Goal: Task Accomplishment & Management: Manage account settings

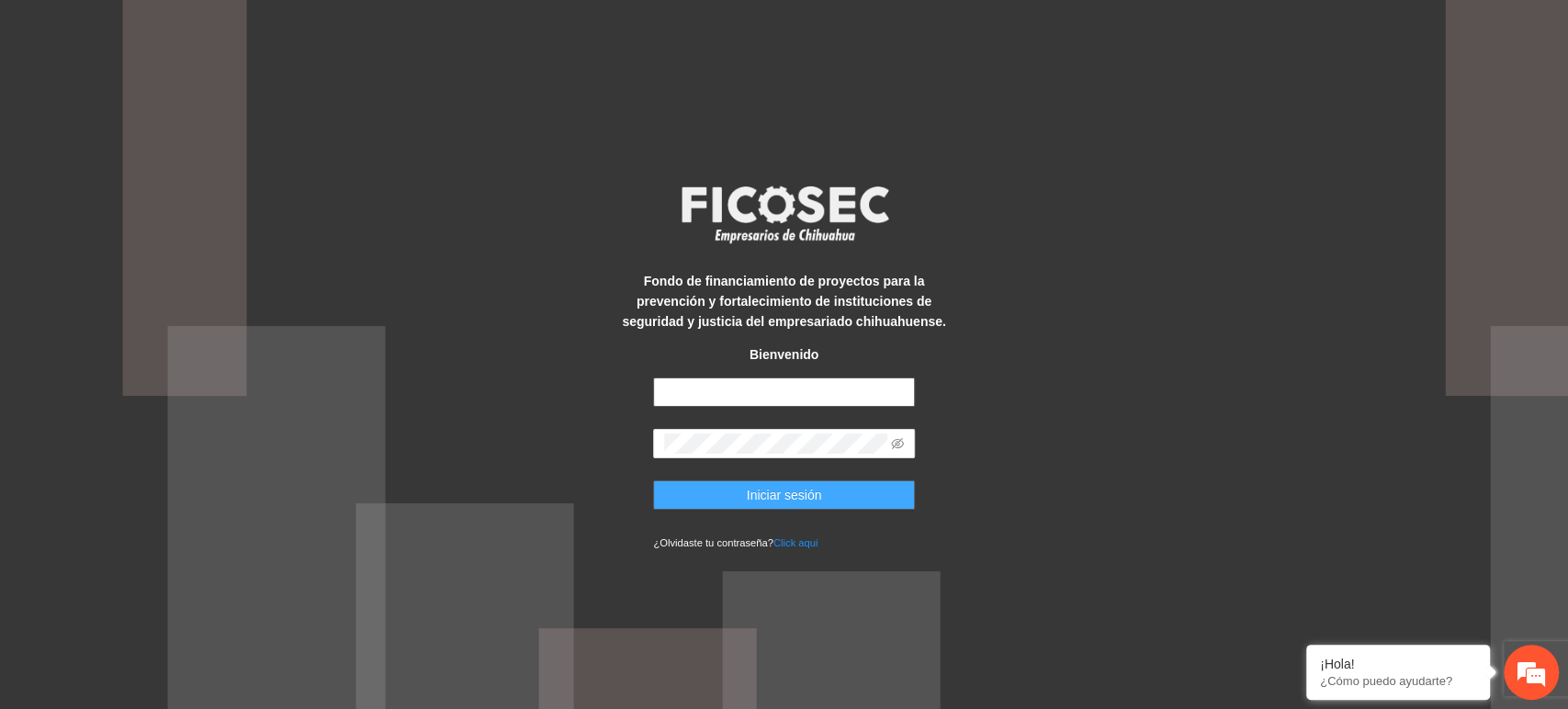
type input "**********"
click at [749, 490] on span "Iniciar sesión" at bounding box center [784, 496] width 75 height 20
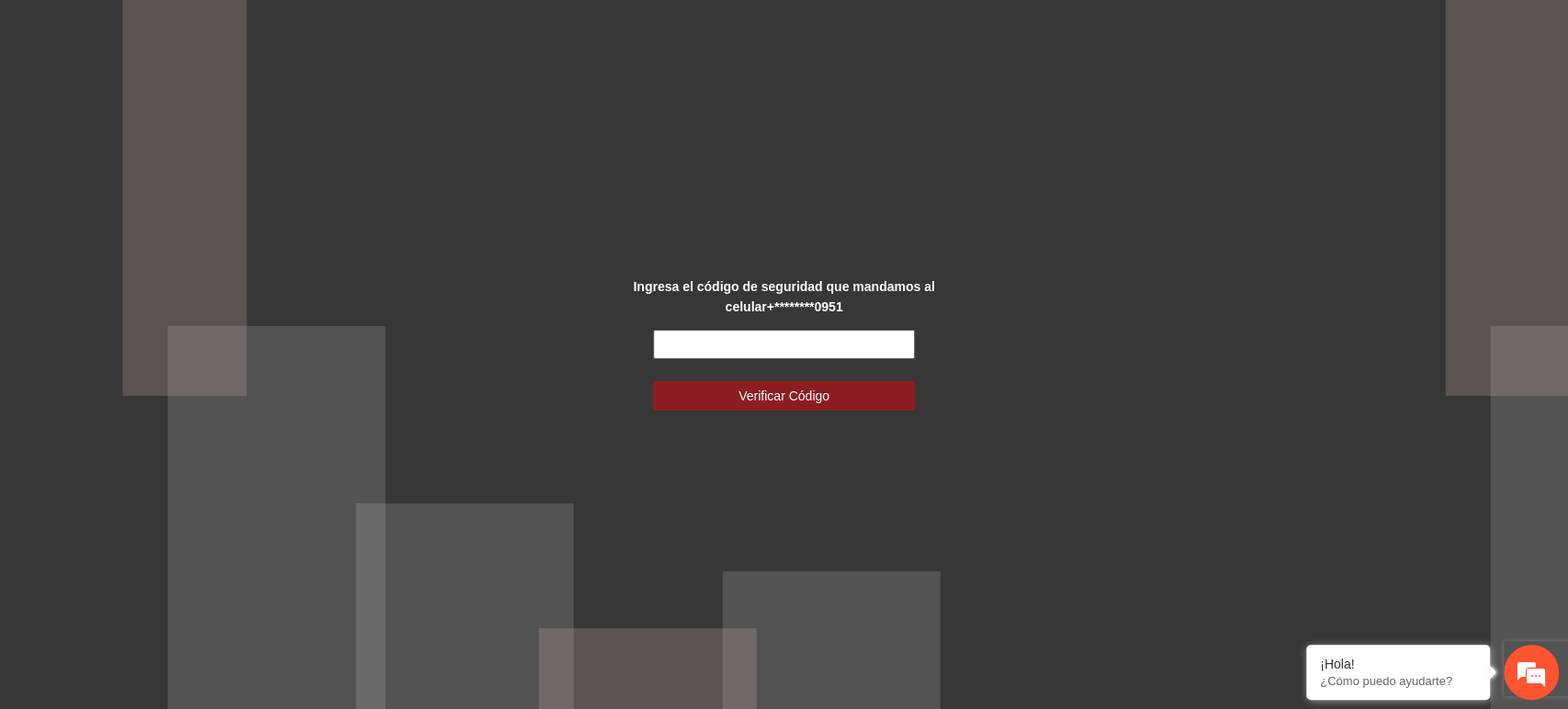
click at [699, 345] on input "text" at bounding box center [783, 345] width 262 height 29
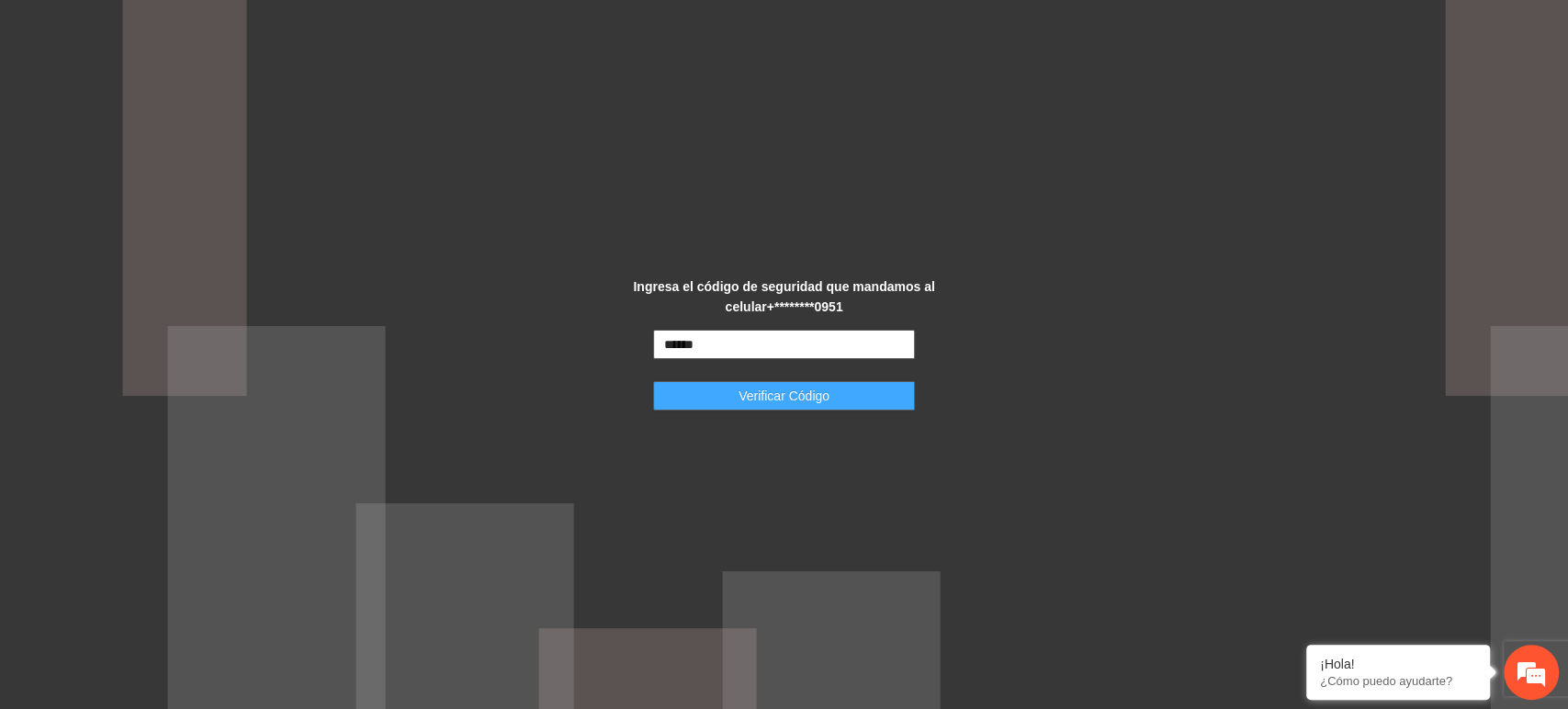
type input "******"
click at [769, 398] on span "Verificar Código" at bounding box center [783, 396] width 91 height 20
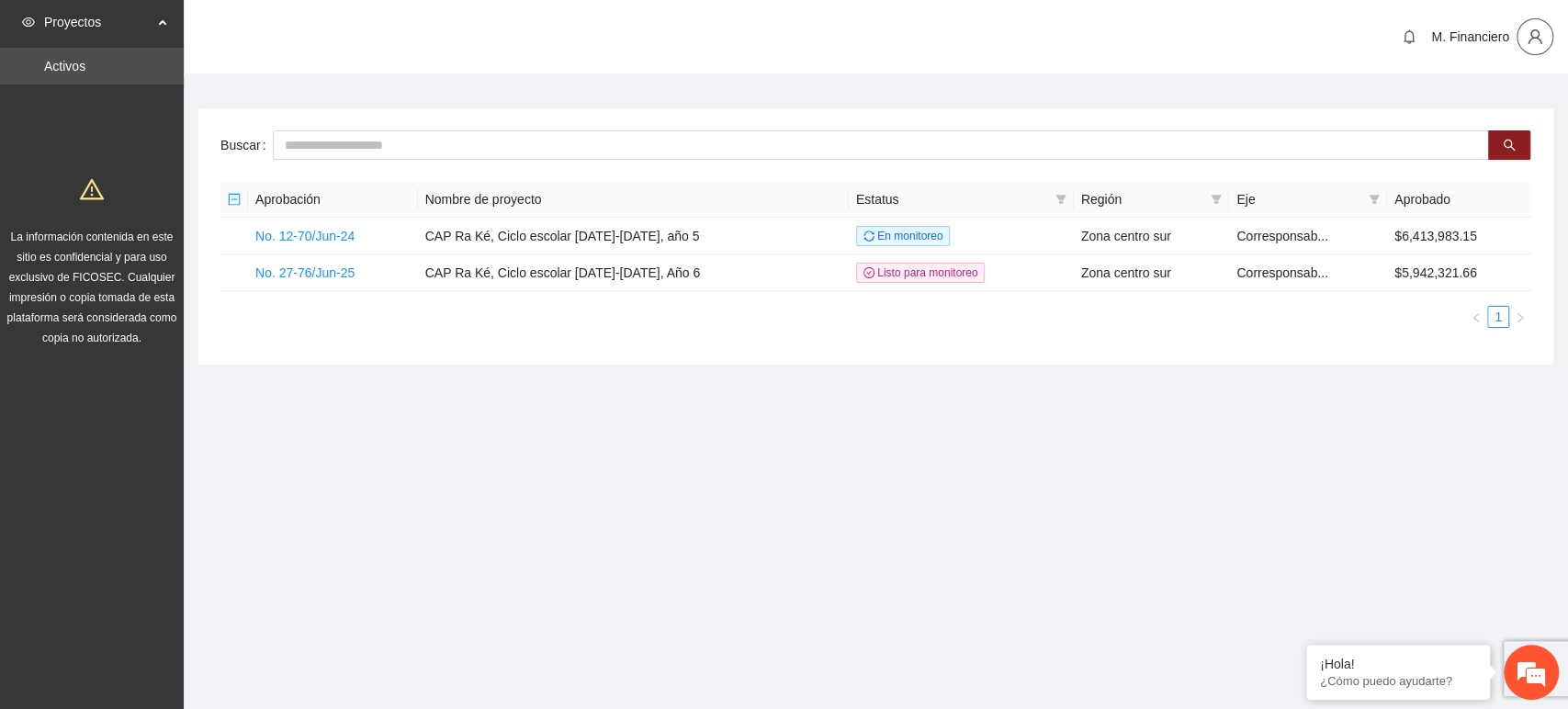
click at [1527, 43] on icon "user" at bounding box center [1535, 37] width 17 height 17
click at [1491, 109] on span "Cerrar sesión" at bounding box center [1486, 107] width 116 height 20
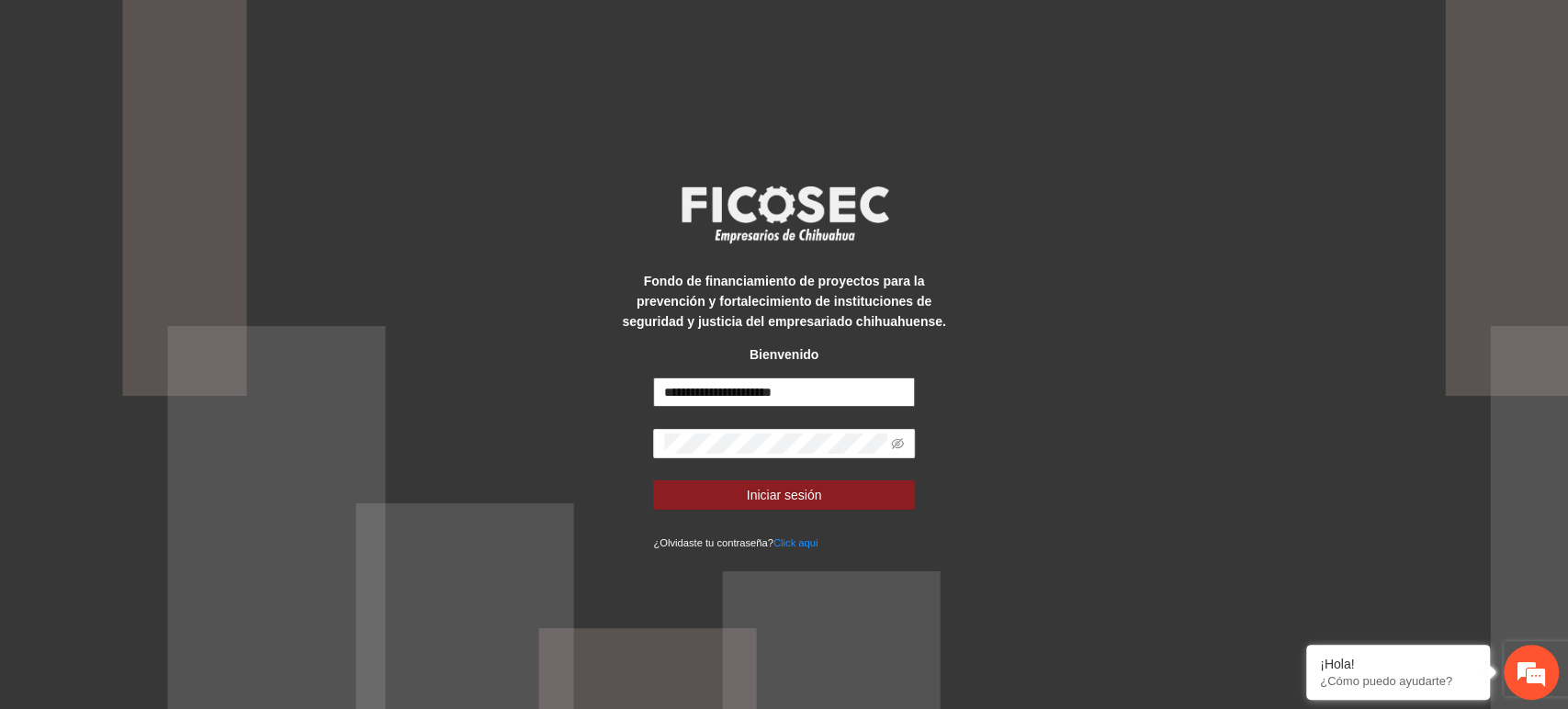
drag, startPoint x: 811, startPoint y: 390, endPoint x: 627, endPoint y: 389, distance: 184.0
click at [627, 389] on div "**********" at bounding box center [785, 355] width 327 height 395
type input "**********"
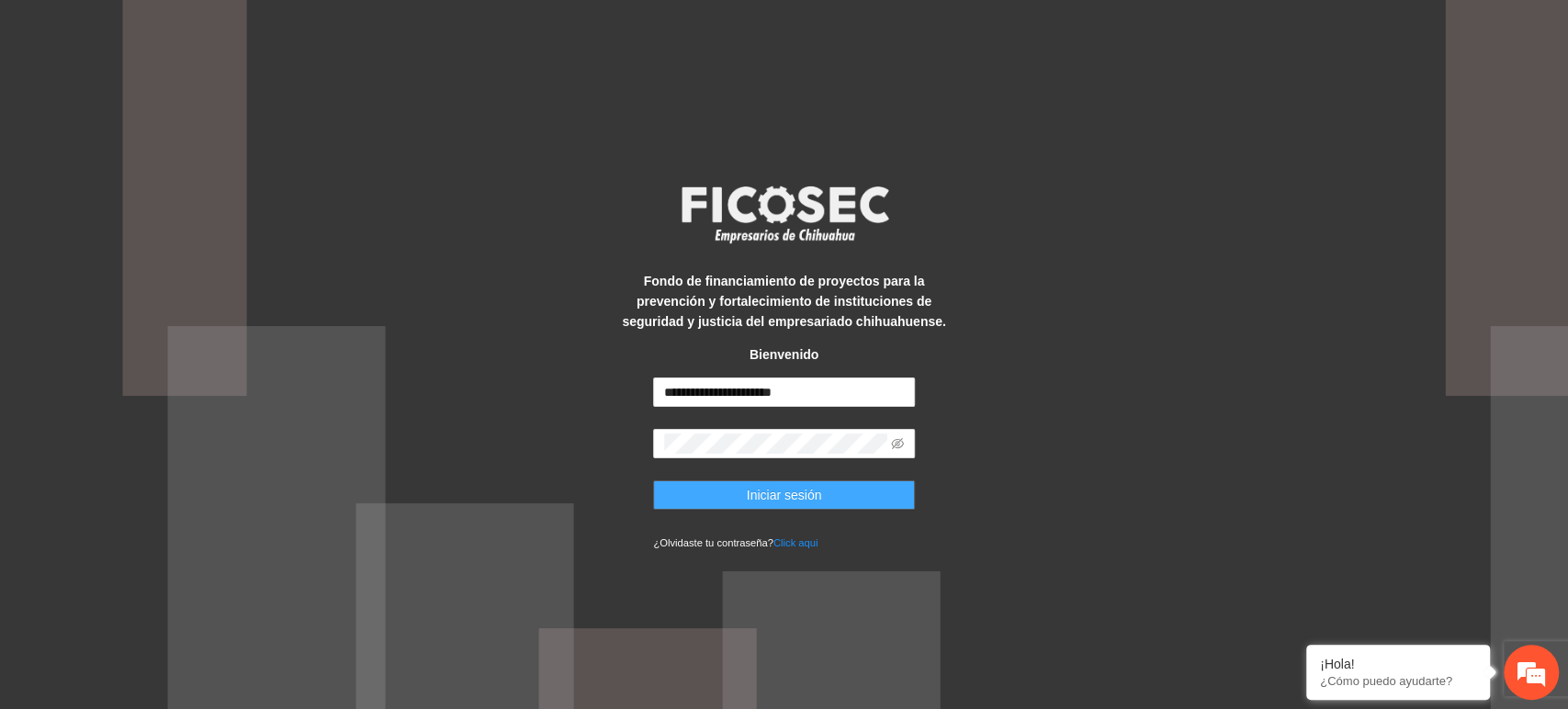
click at [778, 490] on span "Iniciar sesión" at bounding box center [784, 496] width 75 height 20
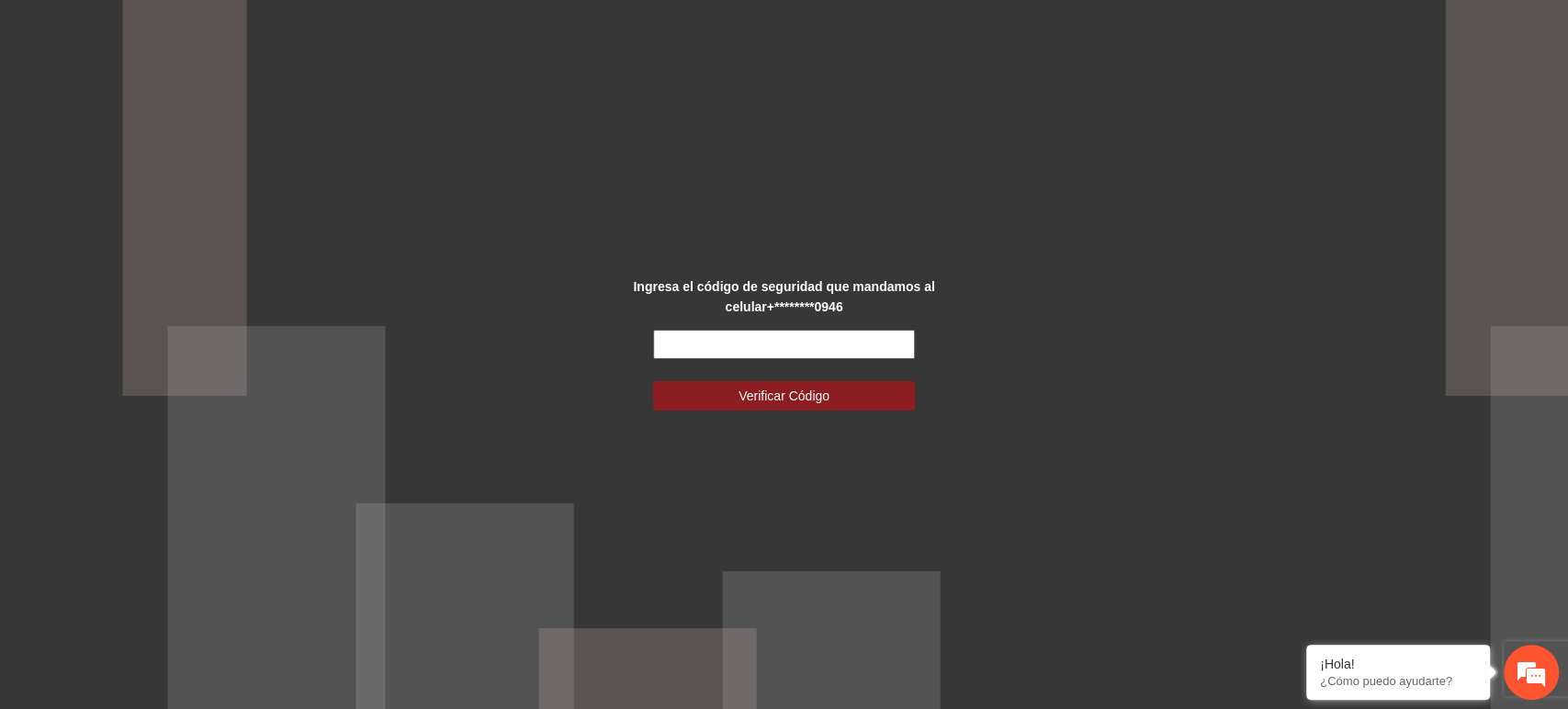
click at [768, 349] on input "text" at bounding box center [783, 345] width 262 height 29
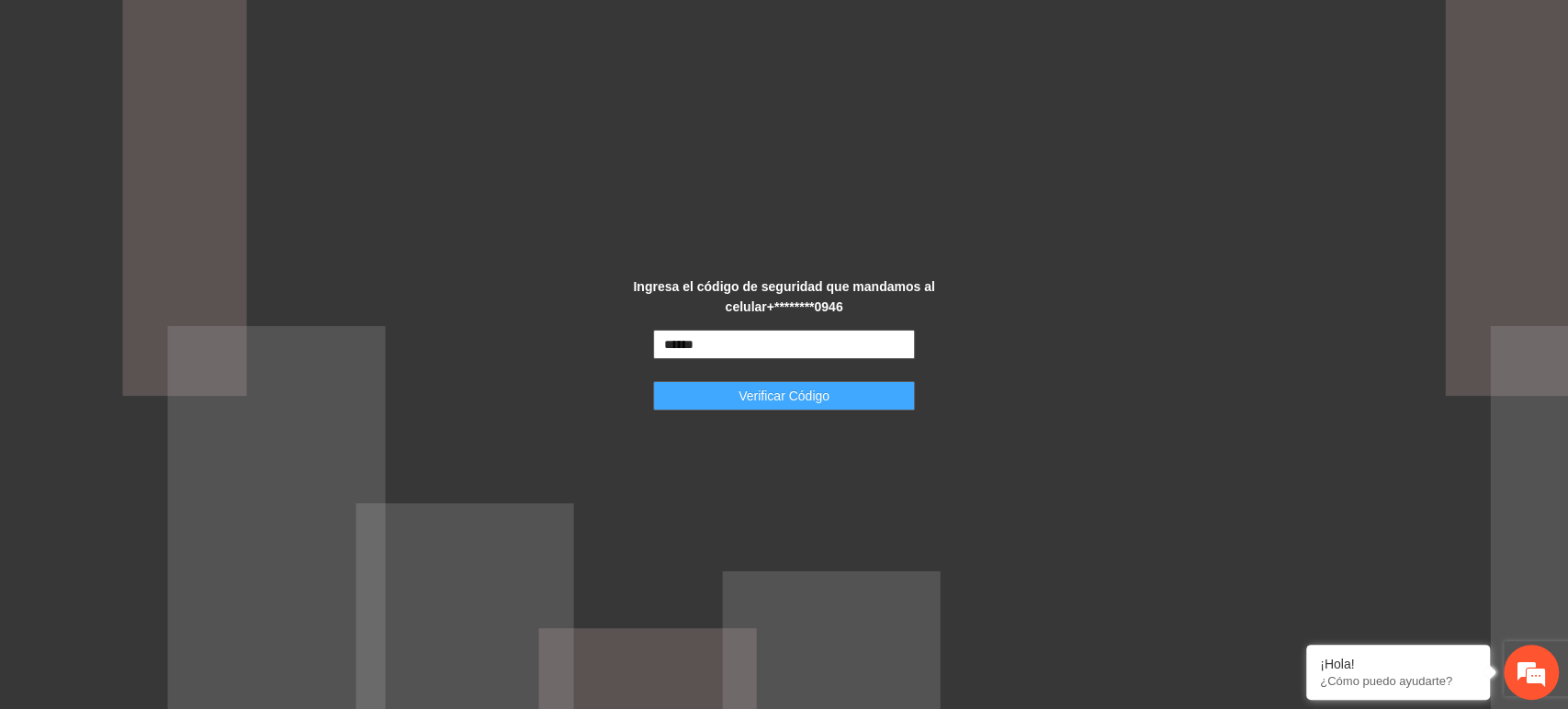
type input "******"
click at [774, 387] on span "Verificar Código" at bounding box center [783, 396] width 91 height 20
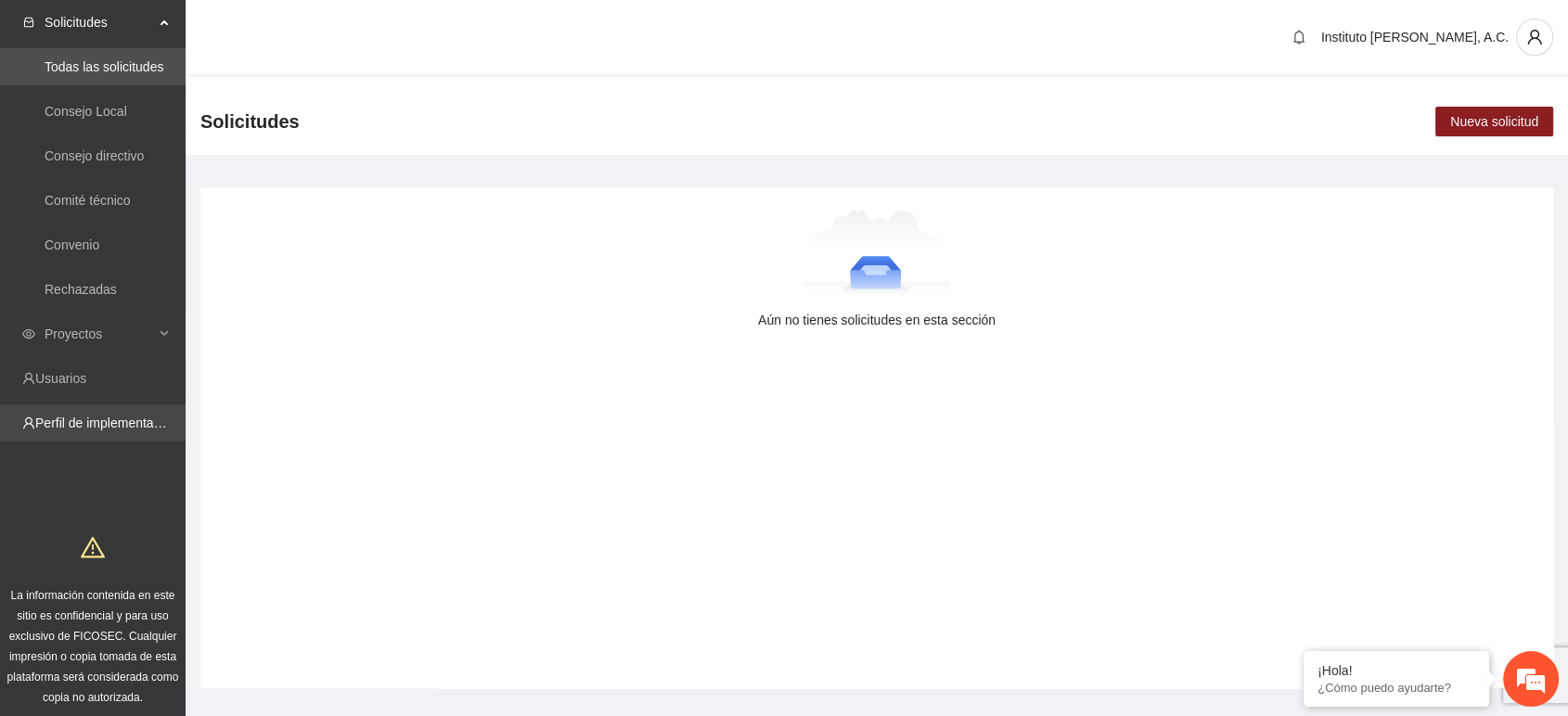
click at [97, 422] on link "Perfil de implementadora" at bounding box center [108, 423] width 145 height 15
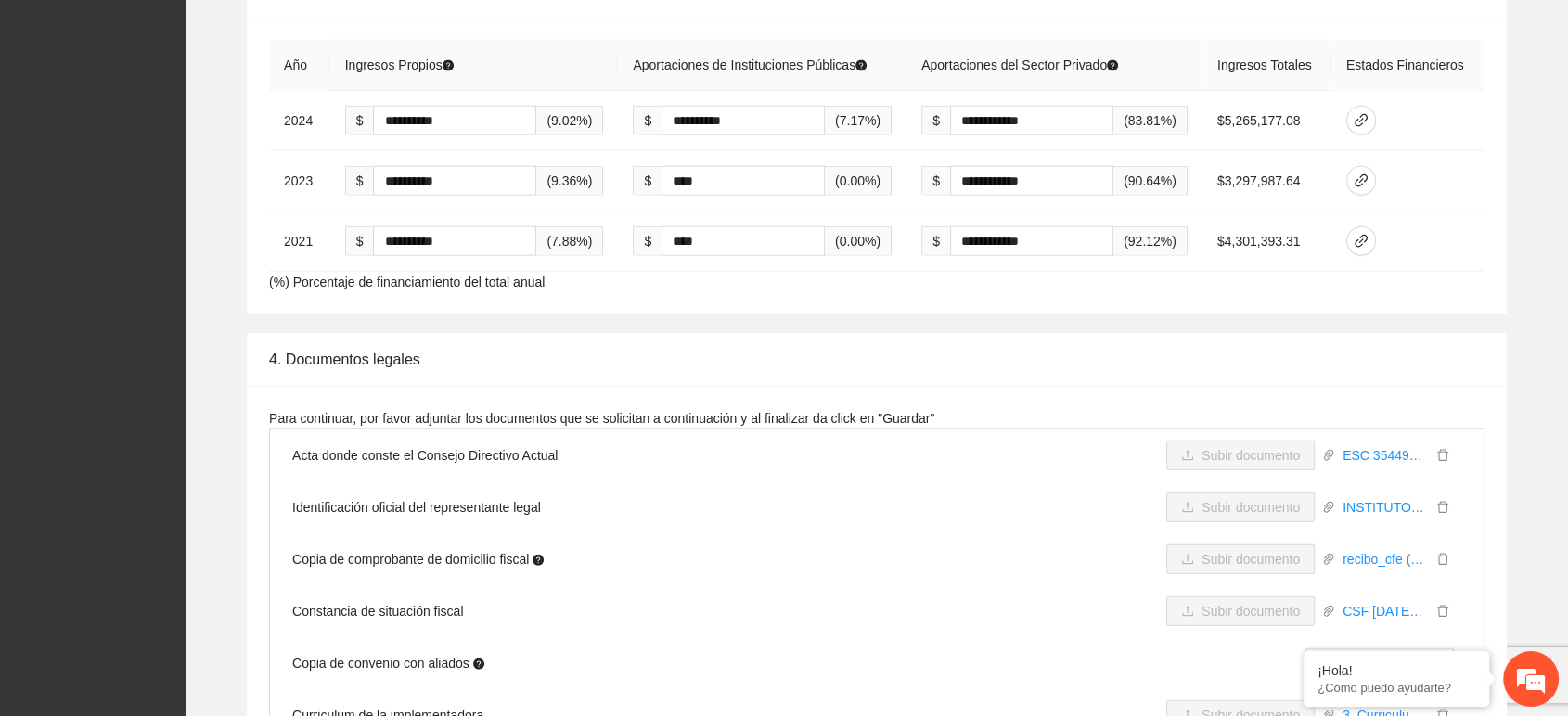
scroll to position [4227, 0]
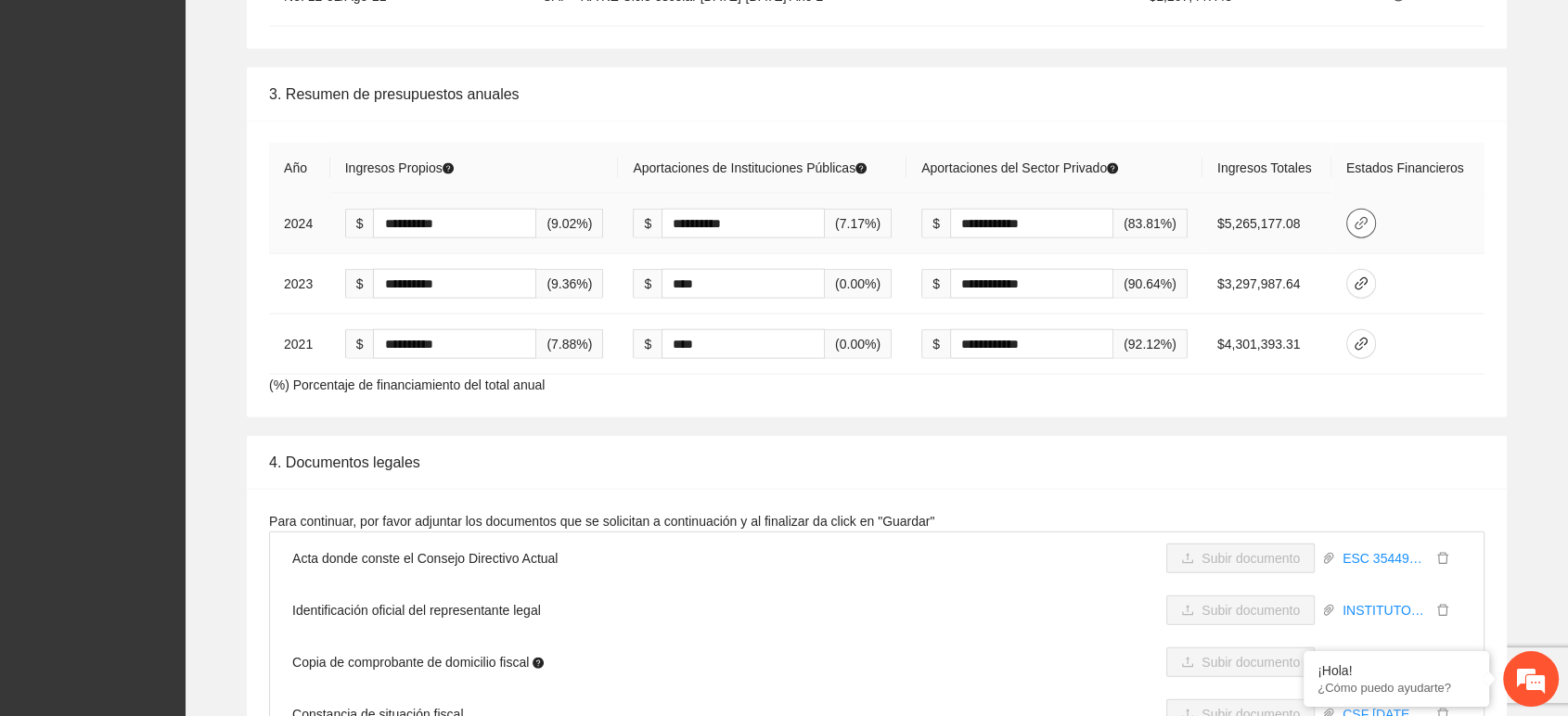
click at [1367, 217] on icon "link" at bounding box center [1361, 224] width 13 height 13
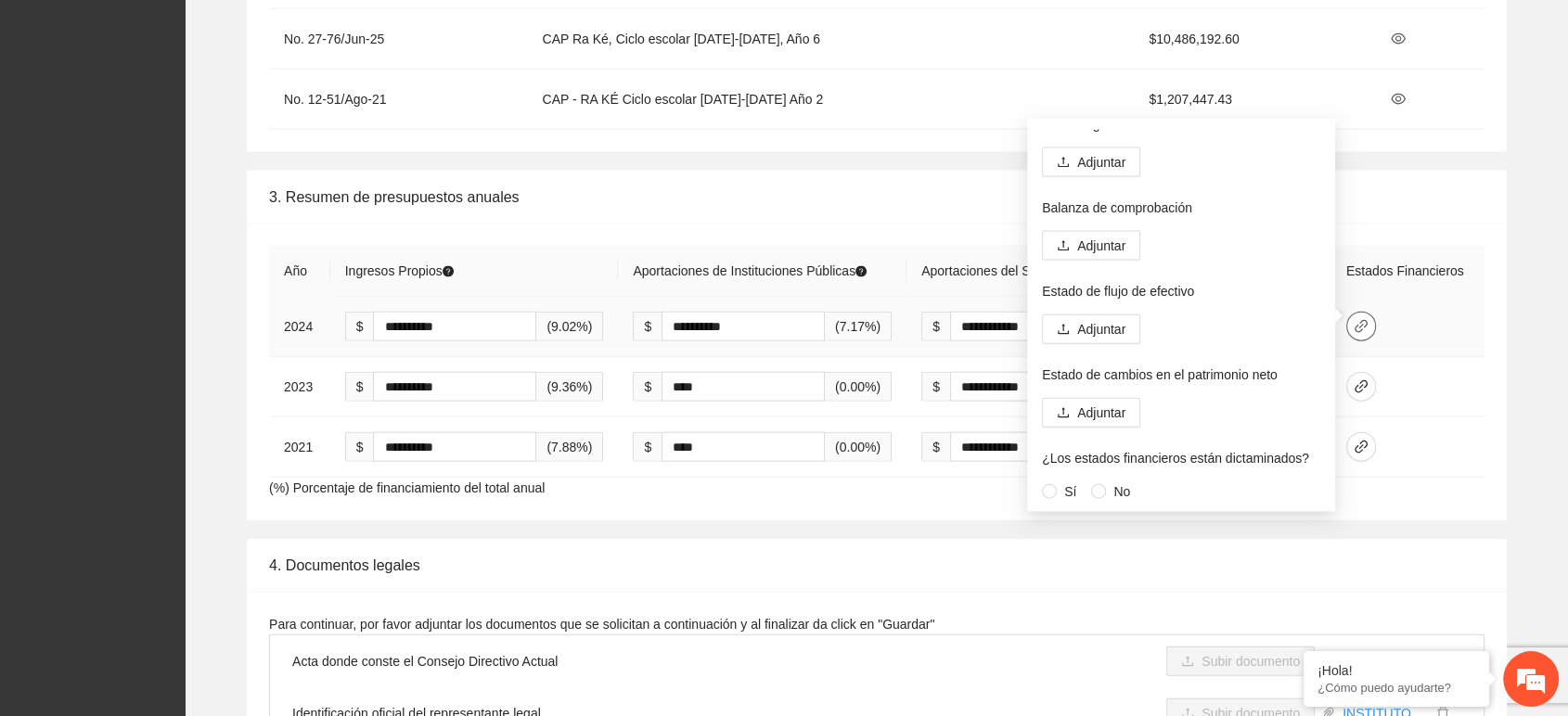
scroll to position [0, 0]
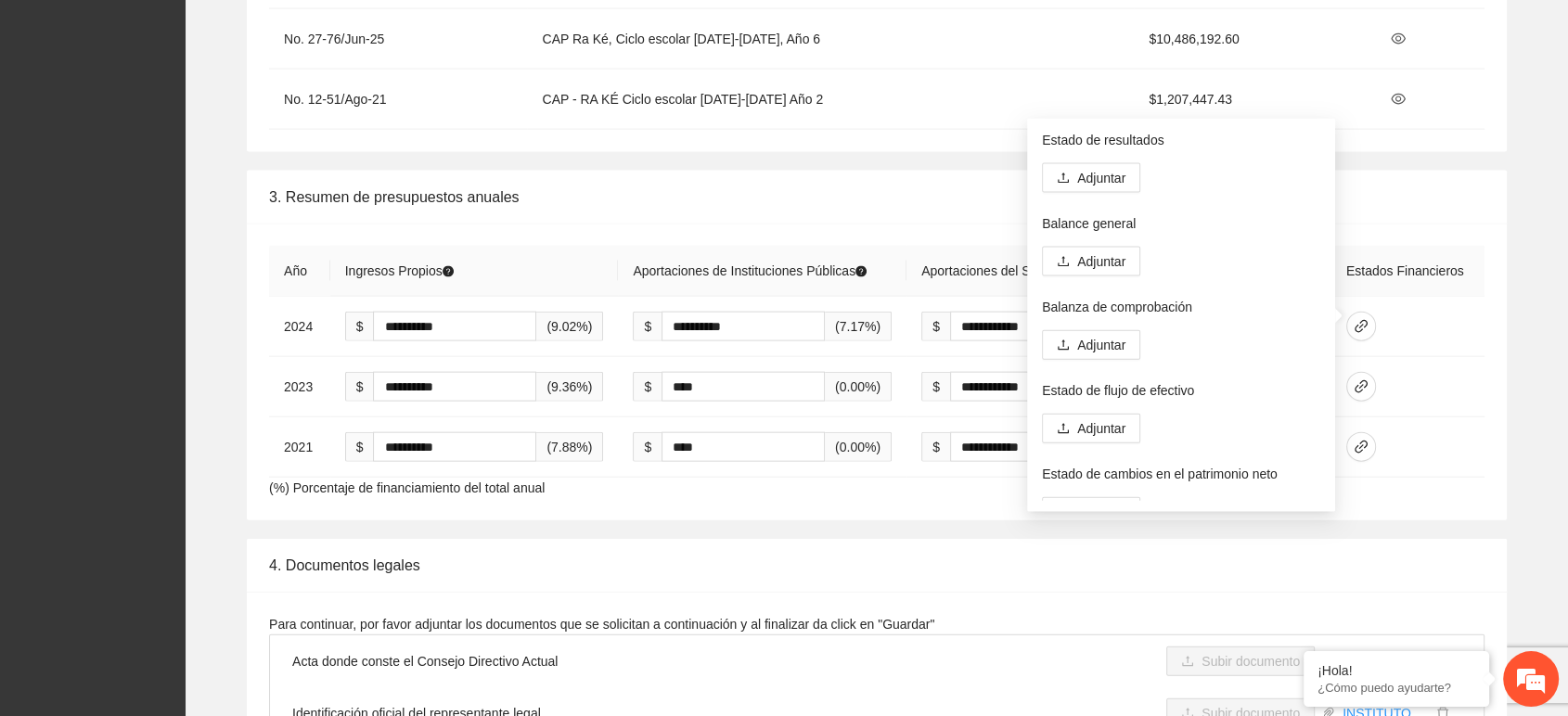
click at [851, 492] on div "**********" at bounding box center [876, 372] width 1260 height 297
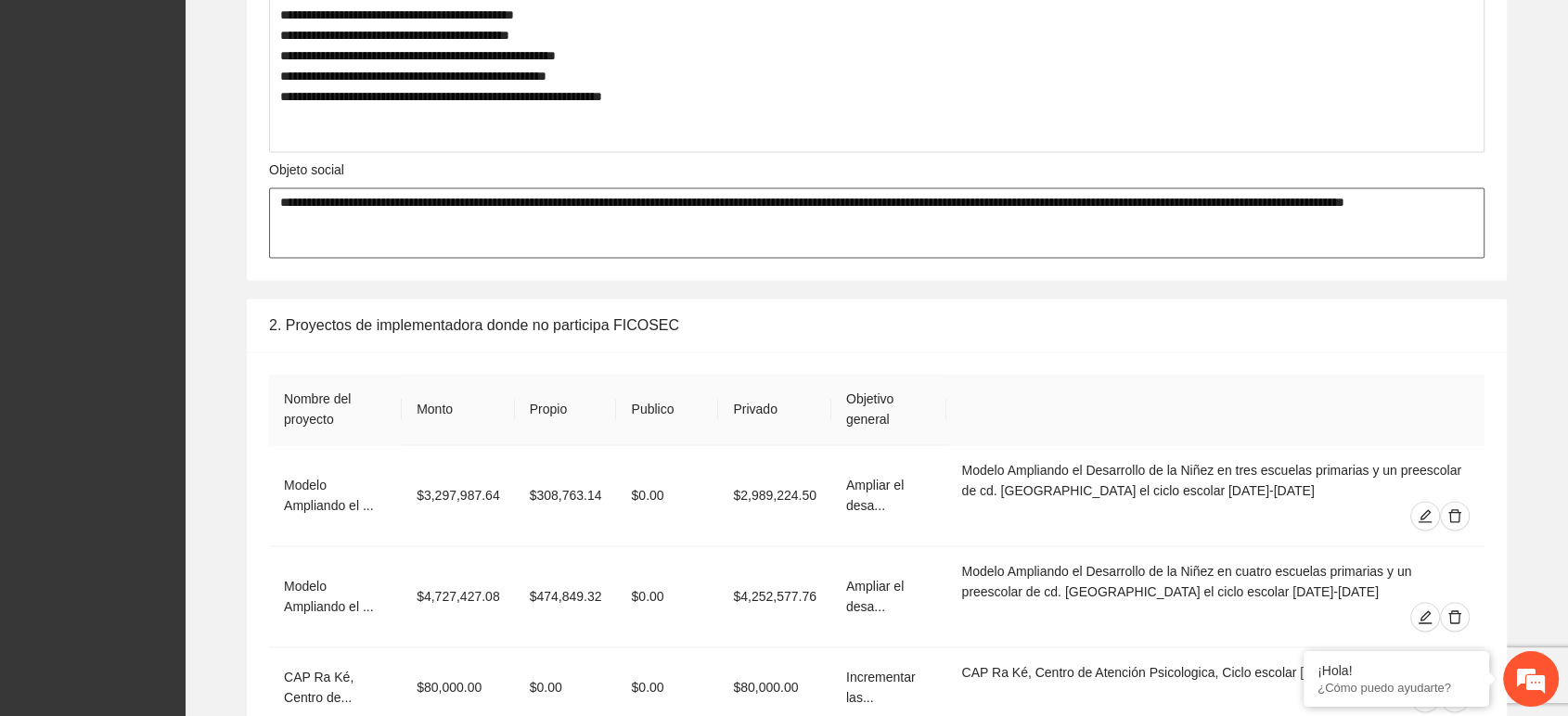
scroll to position [3093, 0]
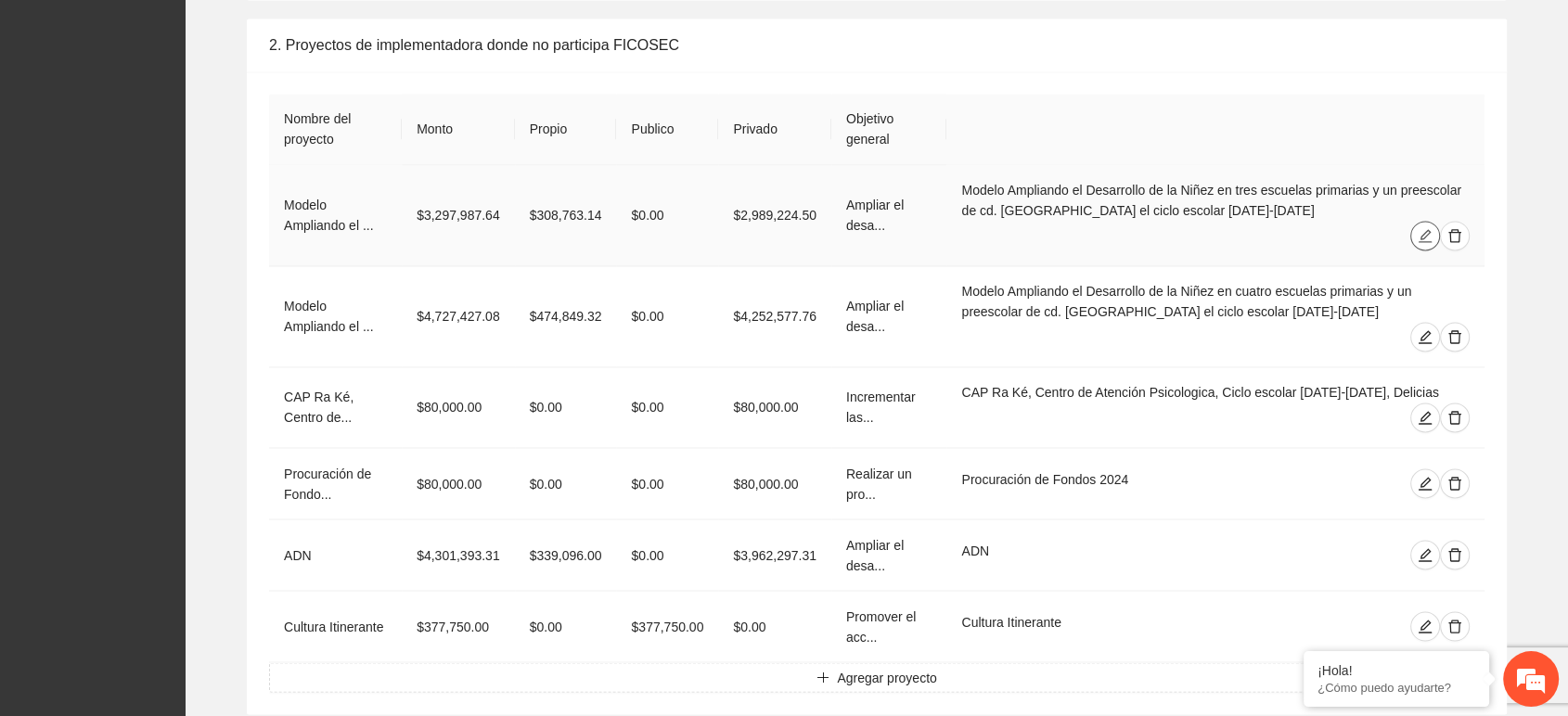
click at [1425, 236] on icon "edit" at bounding box center [1425, 236] width 13 height 13
click at [1423, 338] on icon "edit" at bounding box center [1425, 337] width 15 height 15
click at [1425, 410] on icon "edit" at bounding box center [1425, 418] width 15 height 15
click at [1424, 476] on icon "edit" at bounding box center [1425, 484] width 15 height 15
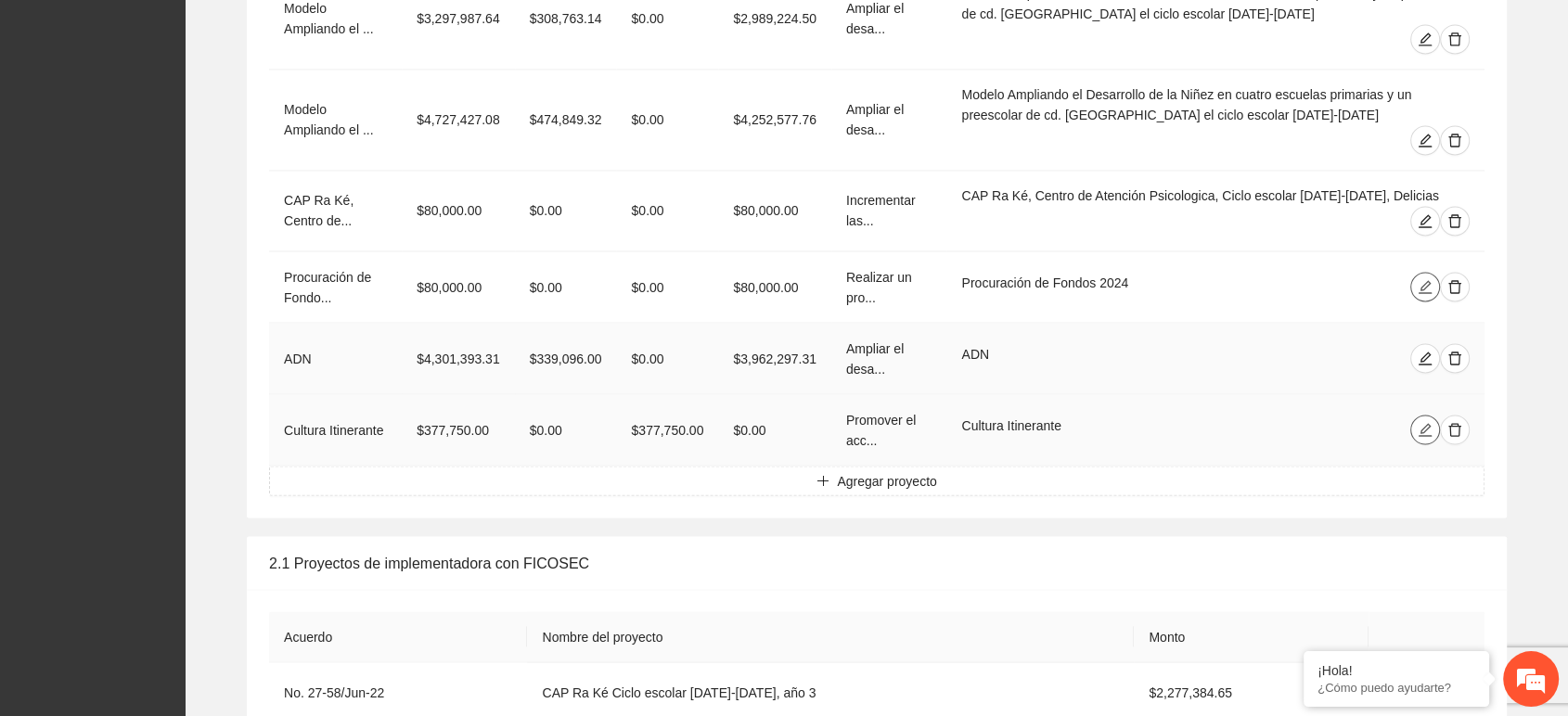
scroll to position [3299, 0]
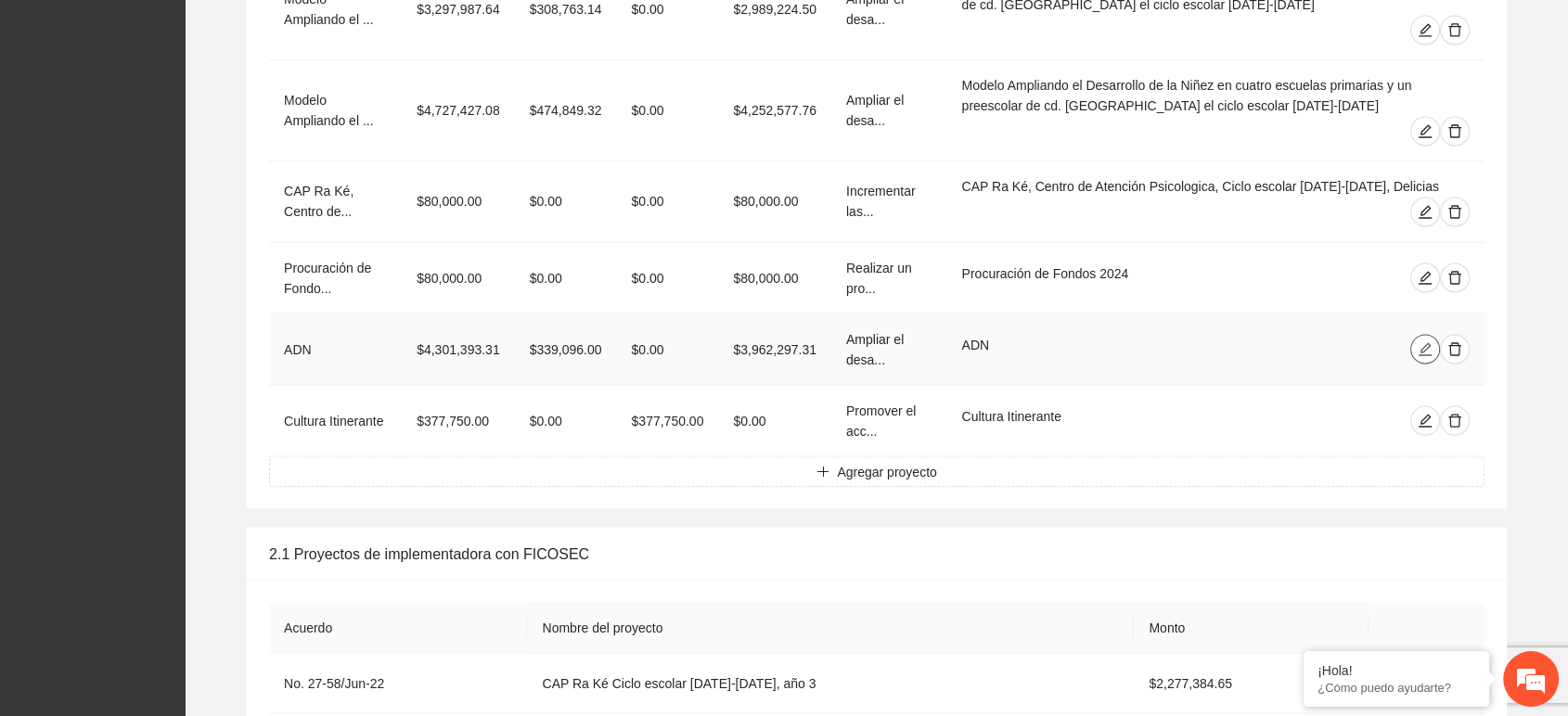
click at [1420, 342] on icon "edit" at bounding box center [1425, 349] width 15 height 15
click at [1427, 414] on icon "edit" at bounding box center [1425, 421] width 13 height 13
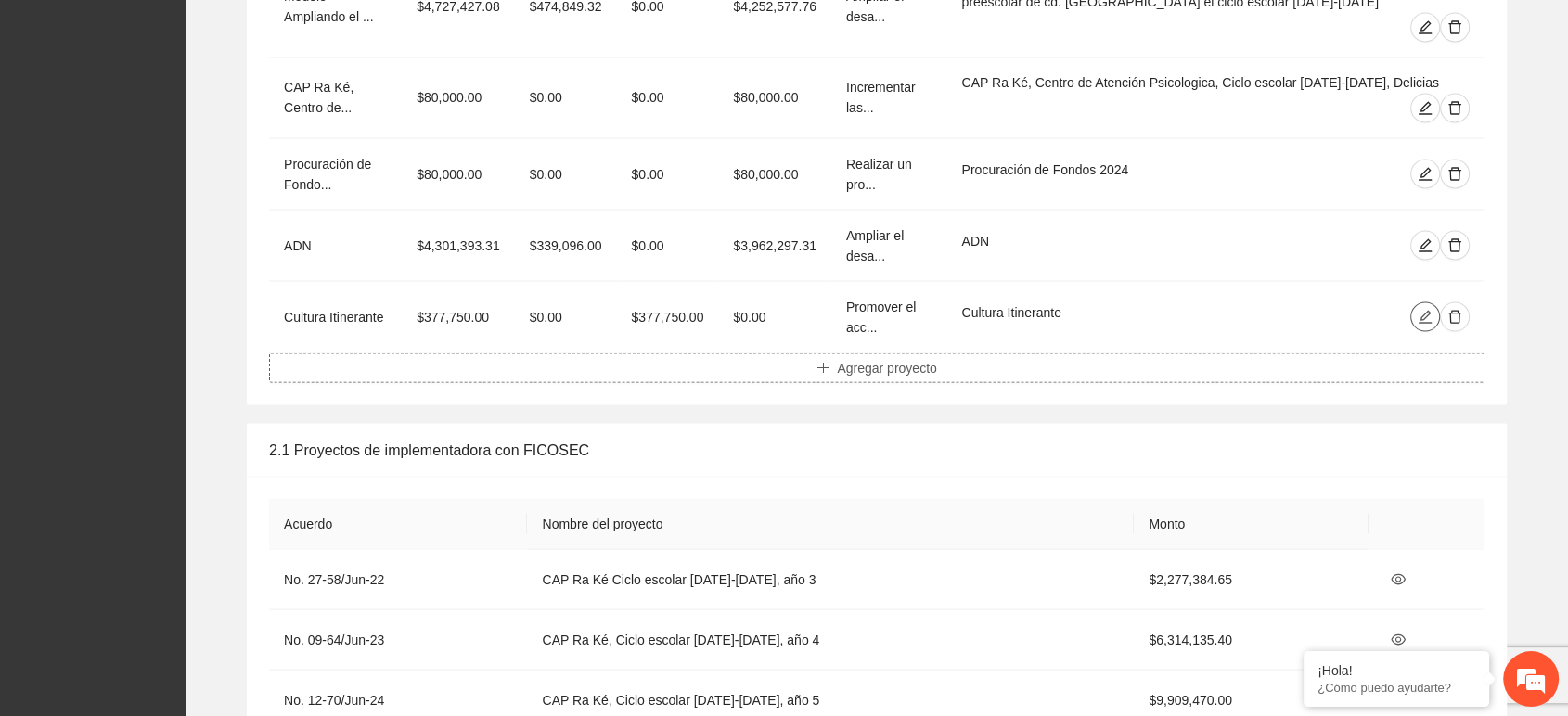
scroll to position [3402, 0]
click at [1427, 239] on icon "edit" at bounding box center [1425, 246] width 15 height 15
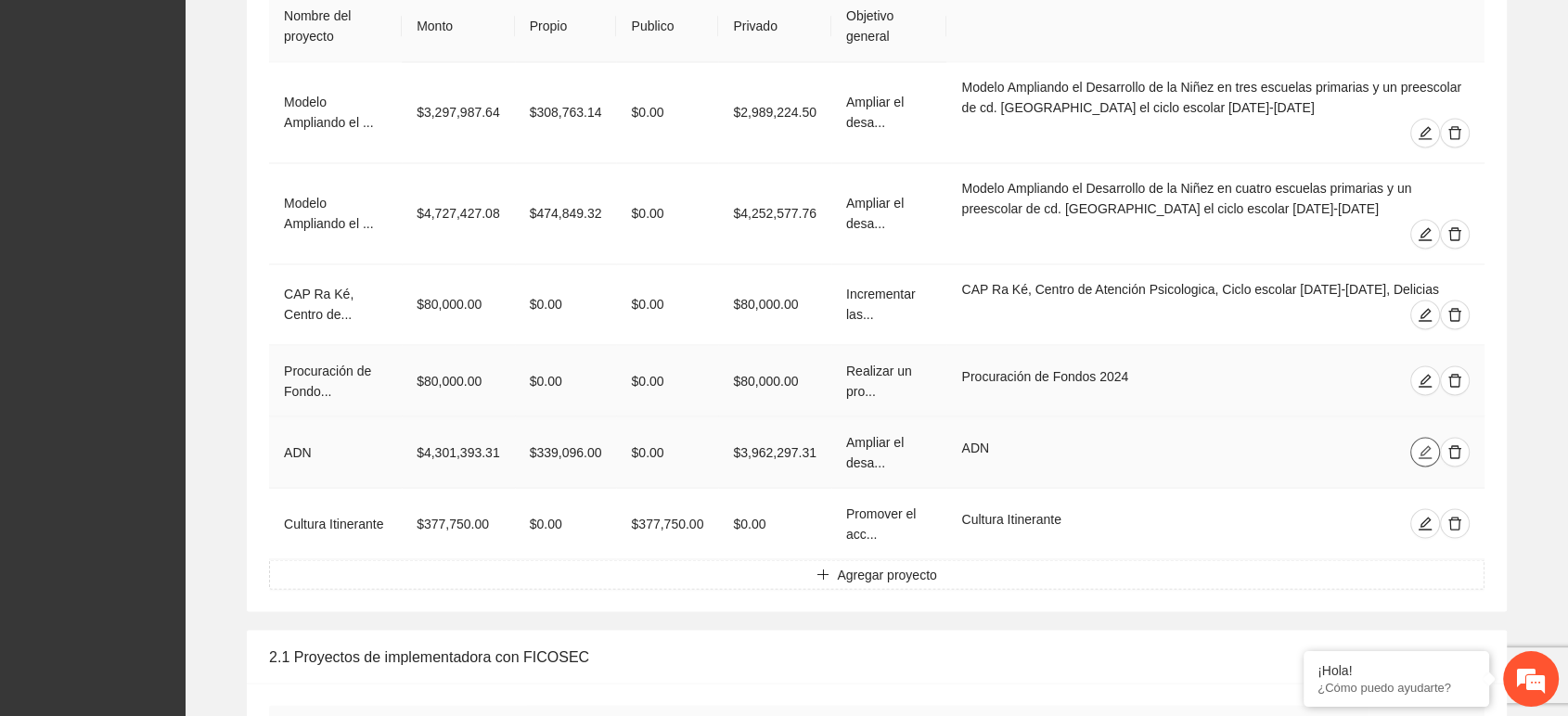
scroll to position [3093, 0]
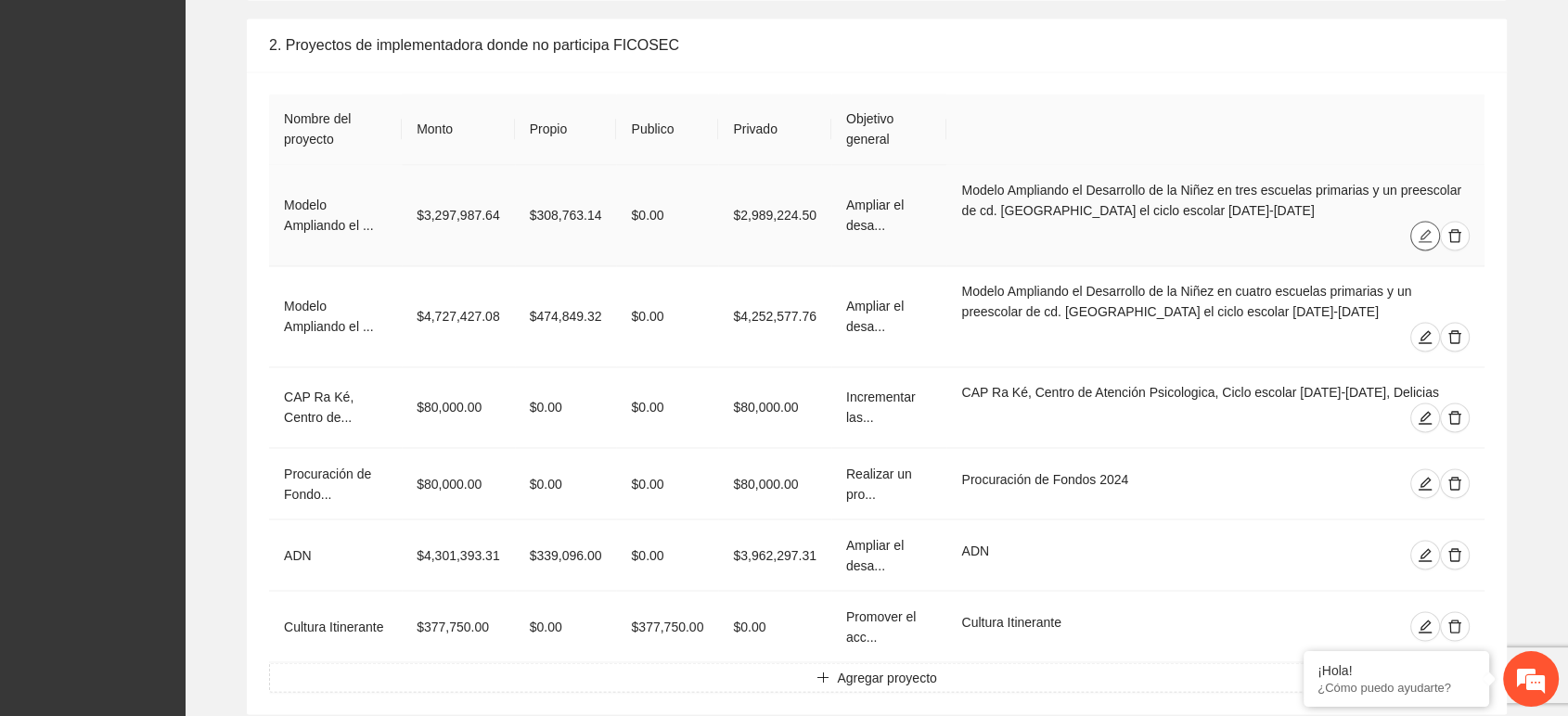
click at [1425, 237] on icon "edit" at bounding box center [1425, 236] width 15 height 15
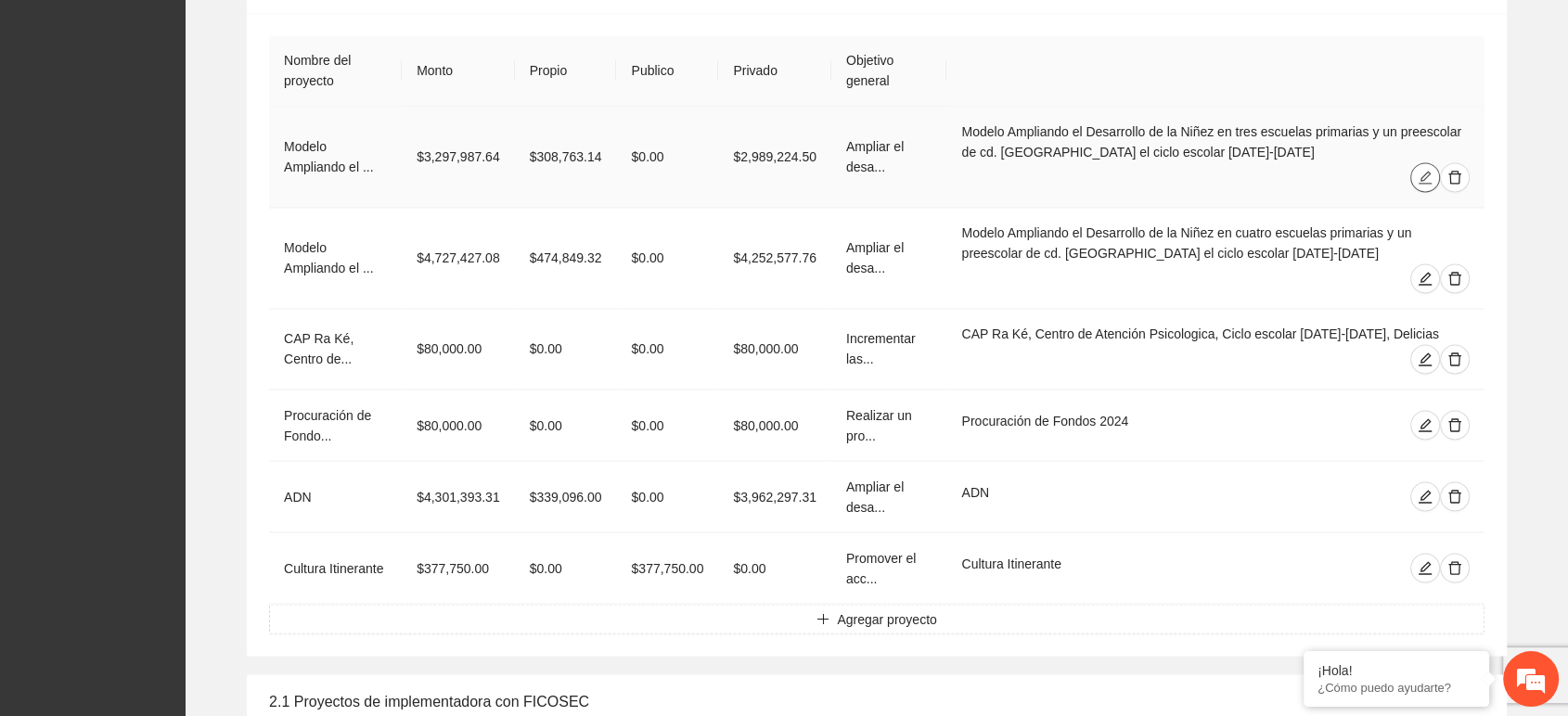
scroll to position [3196, 0]
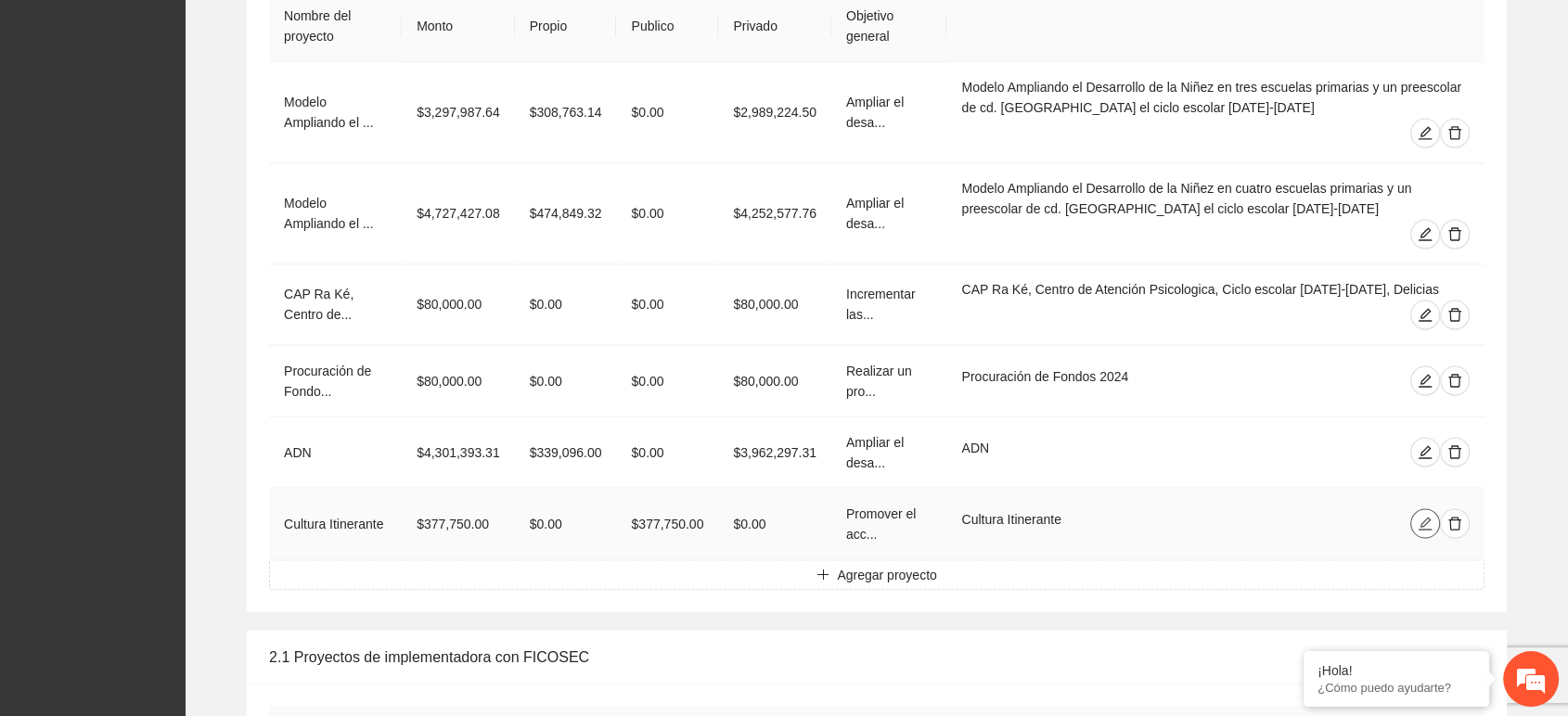
click at [1423, 516] on icon "edit" at bounding box center [1425, 524] width 15 height 15
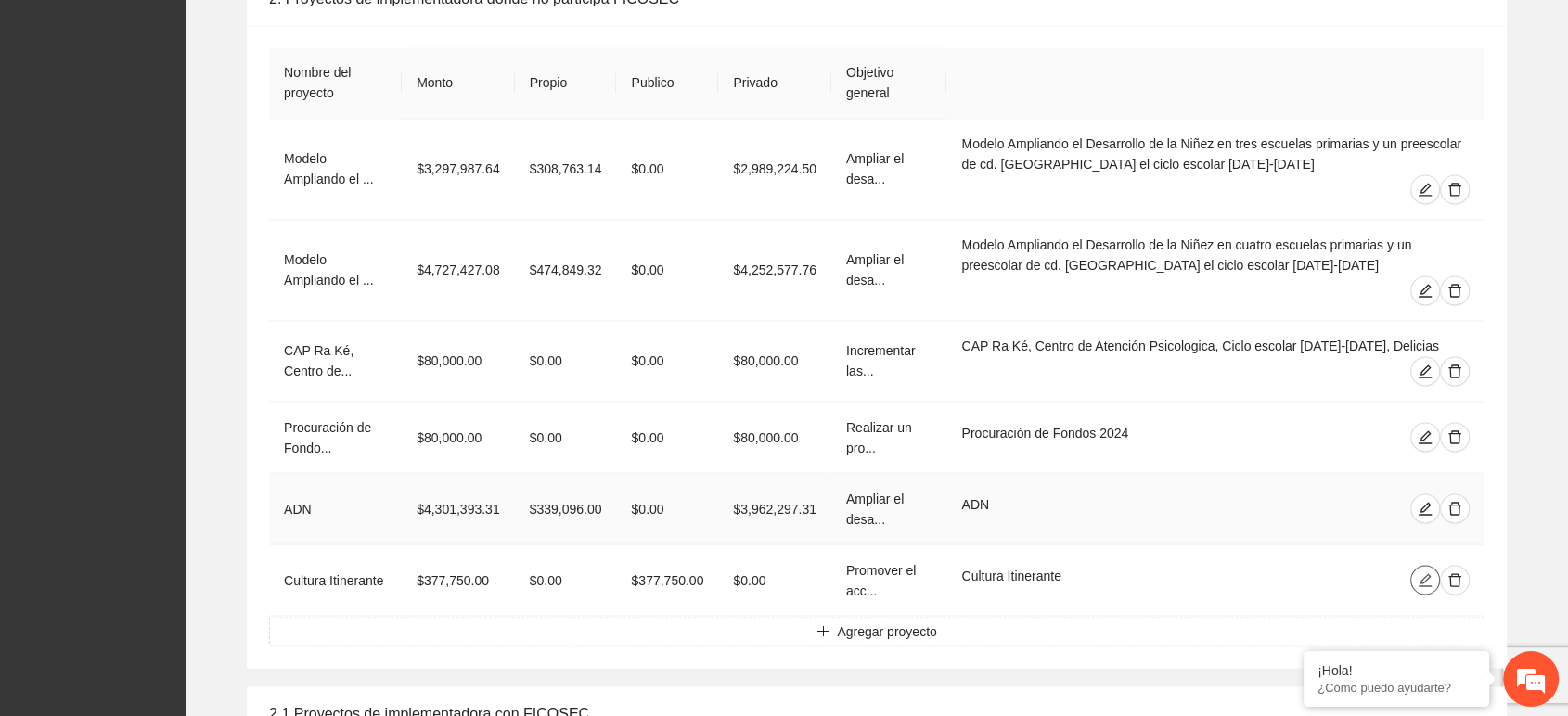
scroll to position [3093, 0]
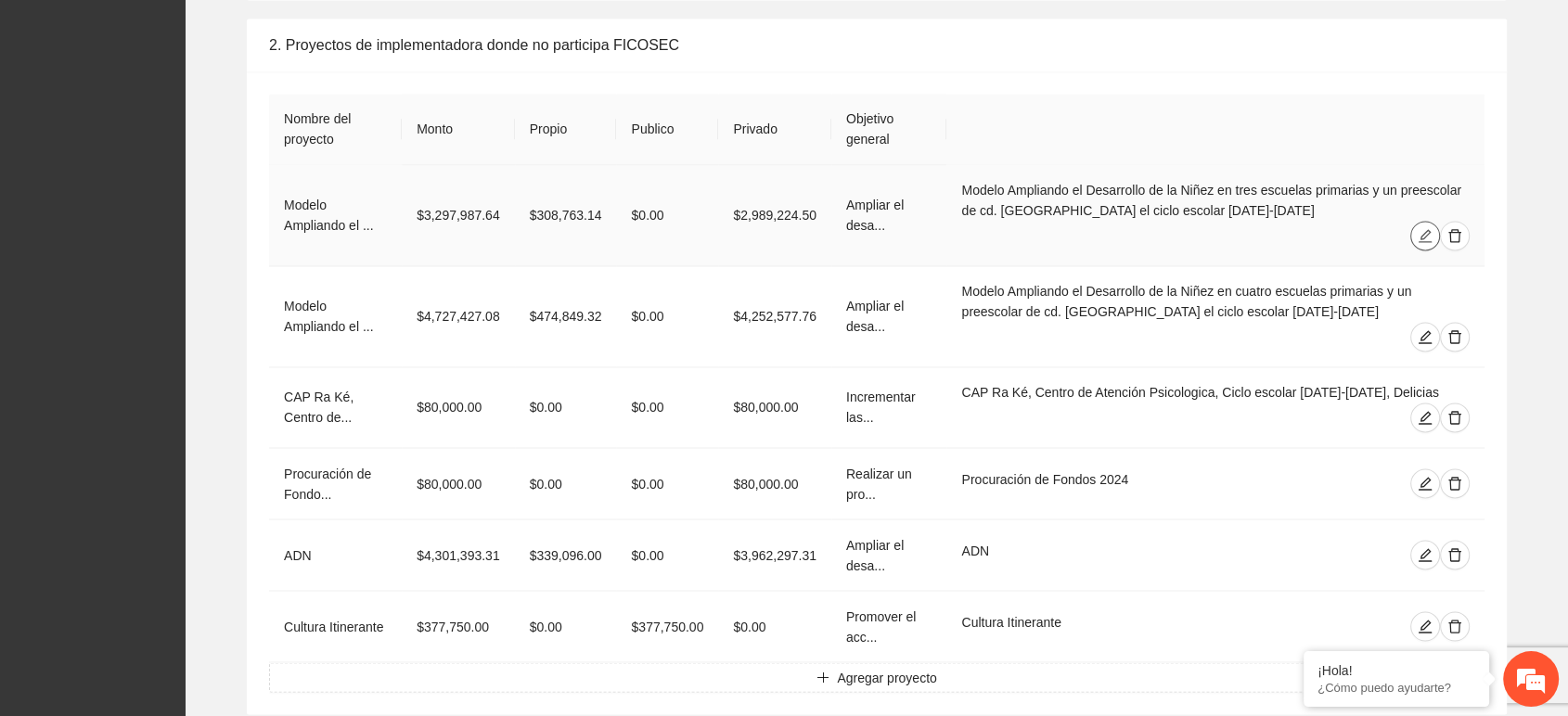
click at [1424, 229] on icon "edit" at bounding box center [1425, 236] width 15 height 15
click at [1428, 548] on icon "edit" at bounding box center [1425, 555] width 15 height 15
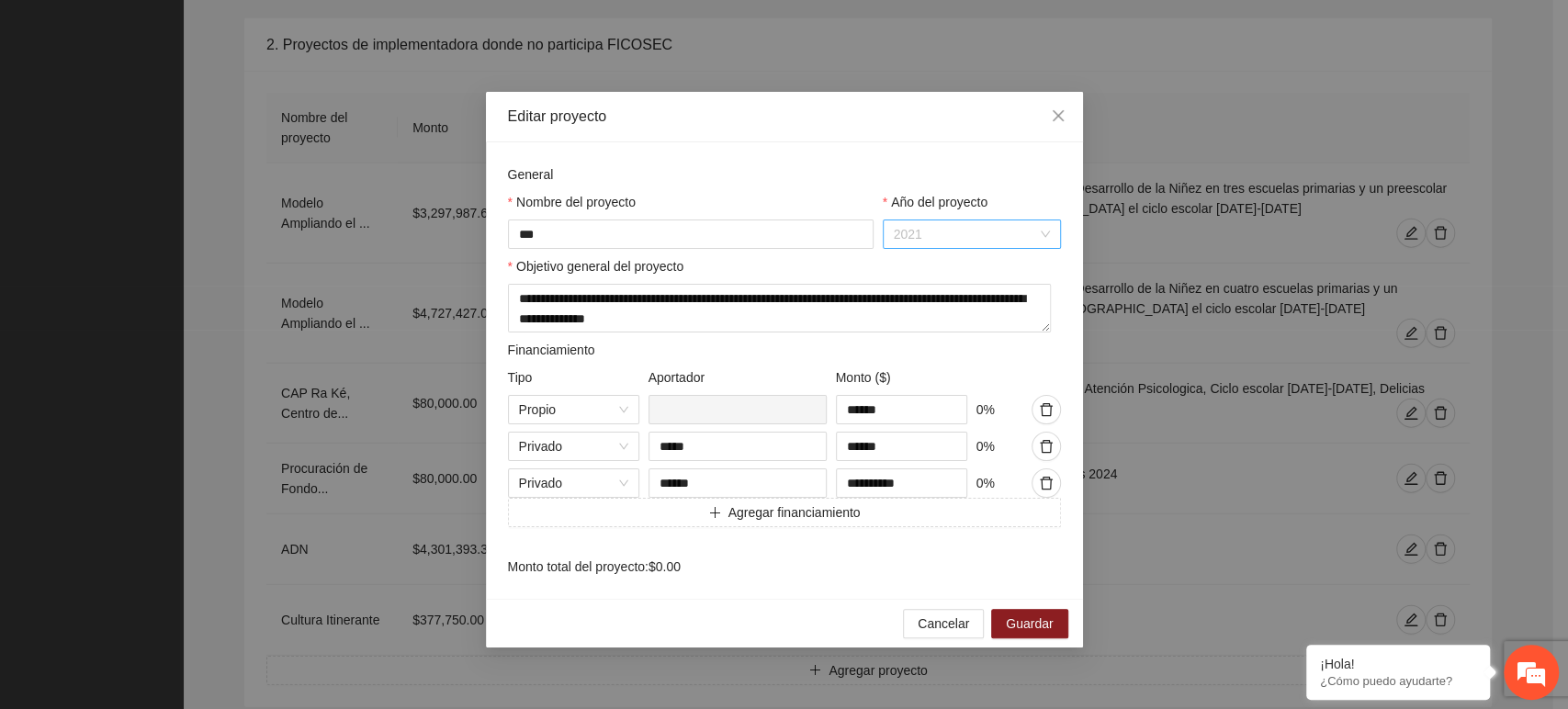
click at [1046, 231] on span "2021" at bounding box center [971, 234] width 156 height 28
drag, startPoint x: 1046, startPoint y: 234, endPoint x: 1022, endPoint y: 163, distance: 74.9
click at [1022, 163] on div "**********" at bounding box center [785, 371] width 597 height 457
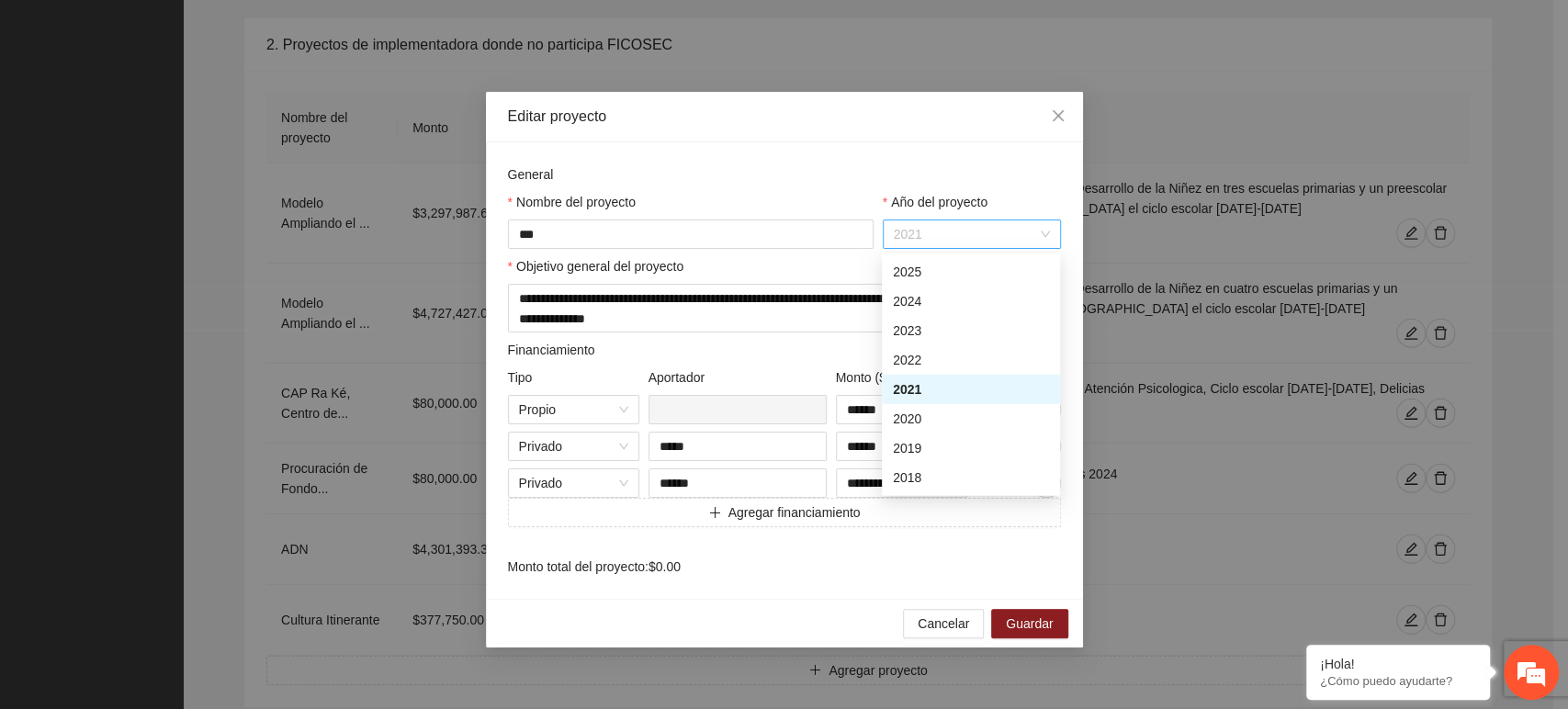
click at [1040, 234] on span "2021" at bounding box center [971, 234] width 156 height 28
click at [948, 300] on div "2024" at bounding box center [971, 302] width 156 height 20
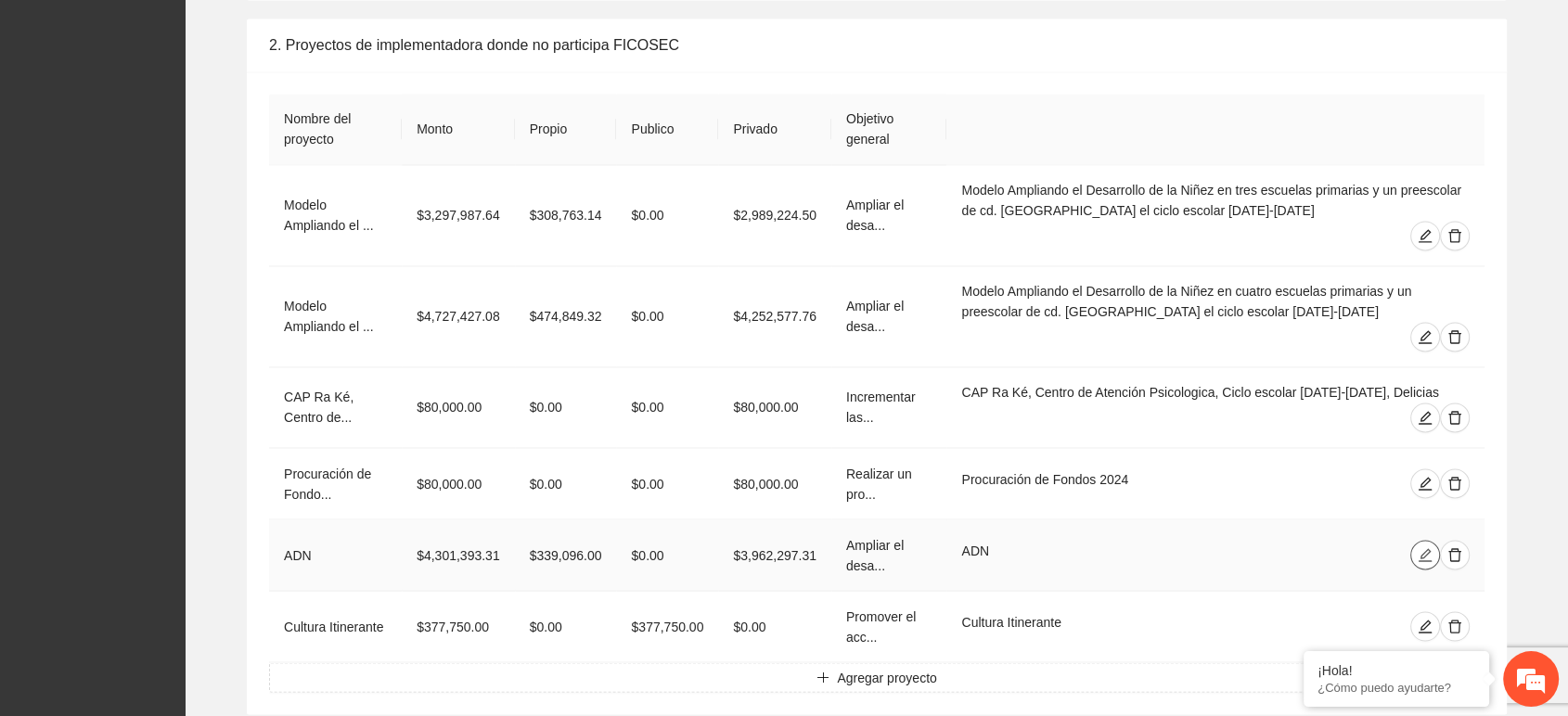
click at [1425, 548] on icon "edit" at bounding box center [1425, 555] width 15 height 15
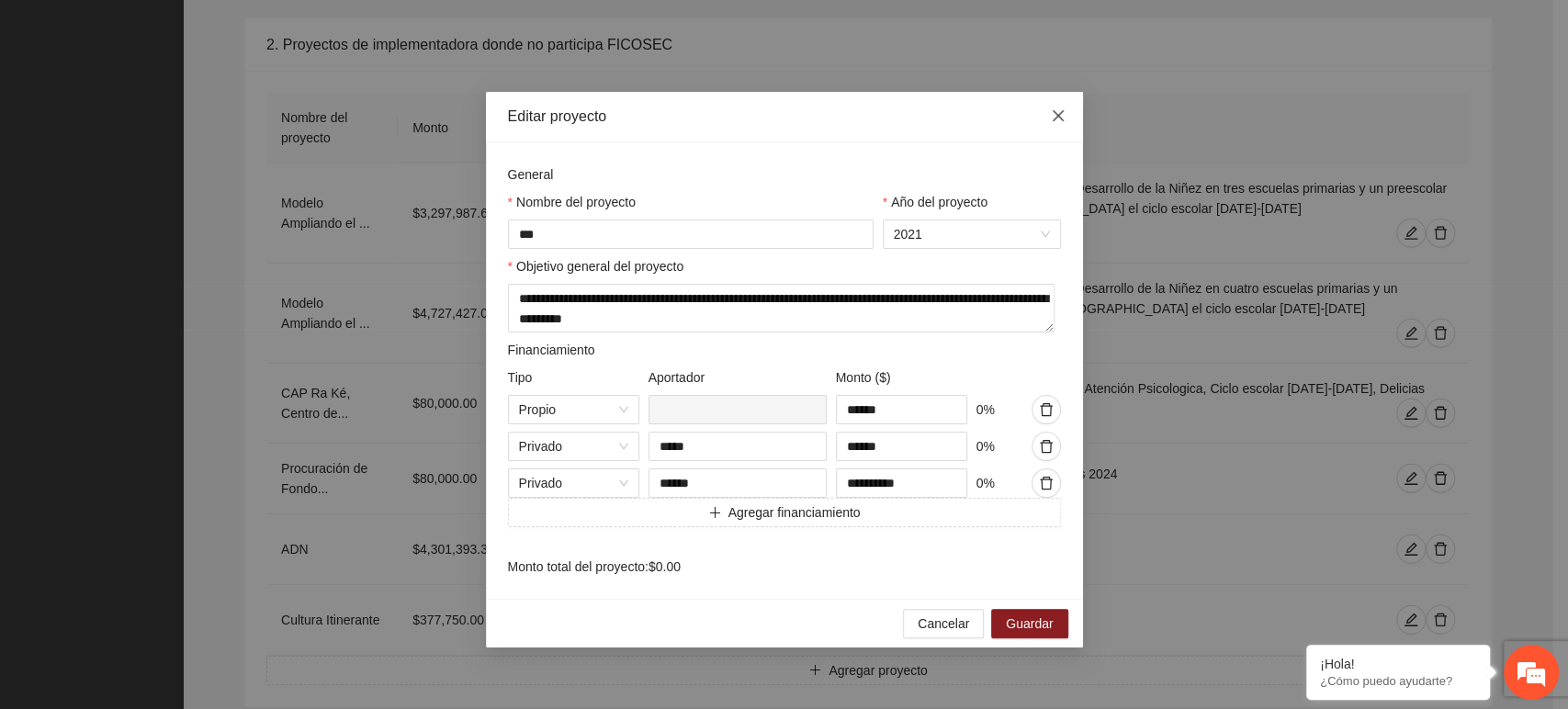
click at [1060, 110] on icon "close" at bounding box center [1058, 116] width 15 height 15
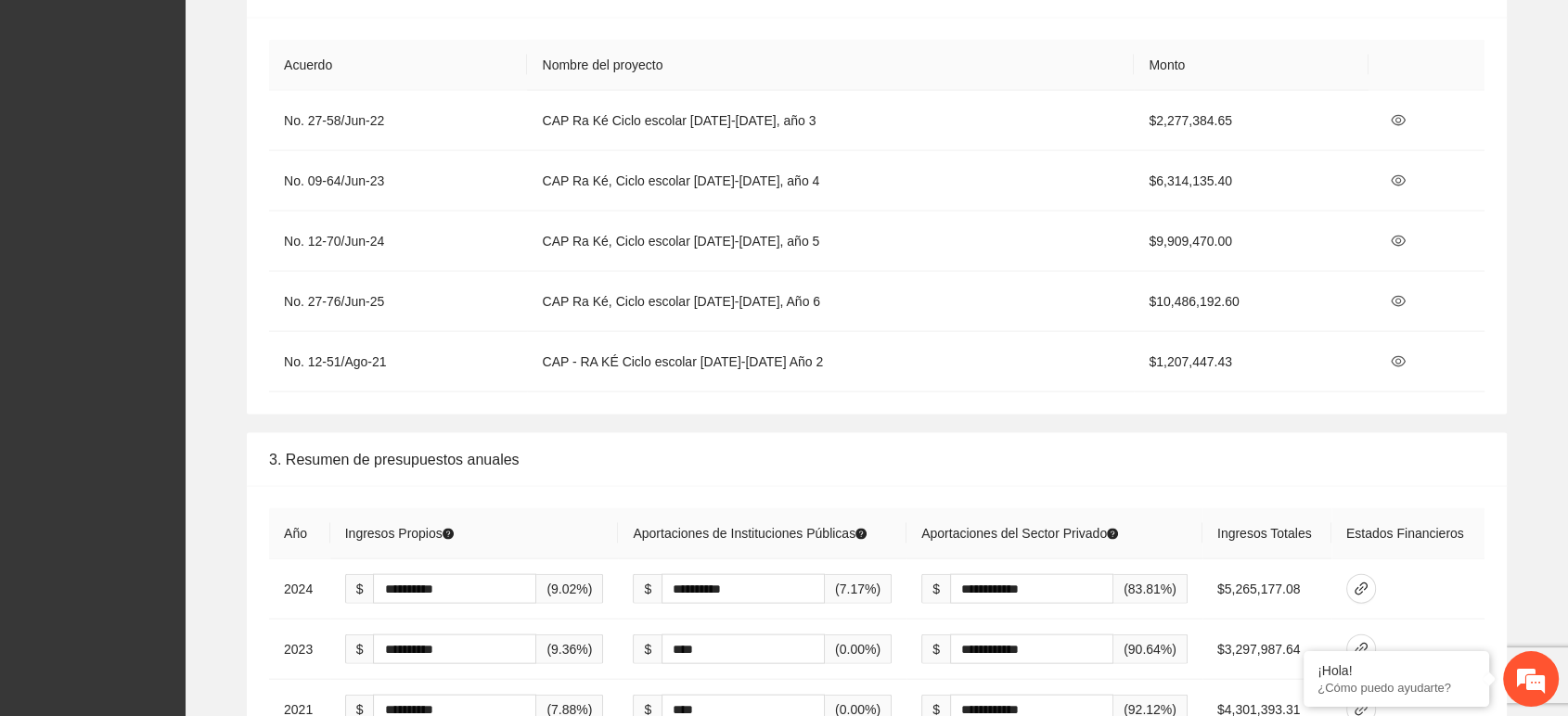
scroll to position [3815, 0]
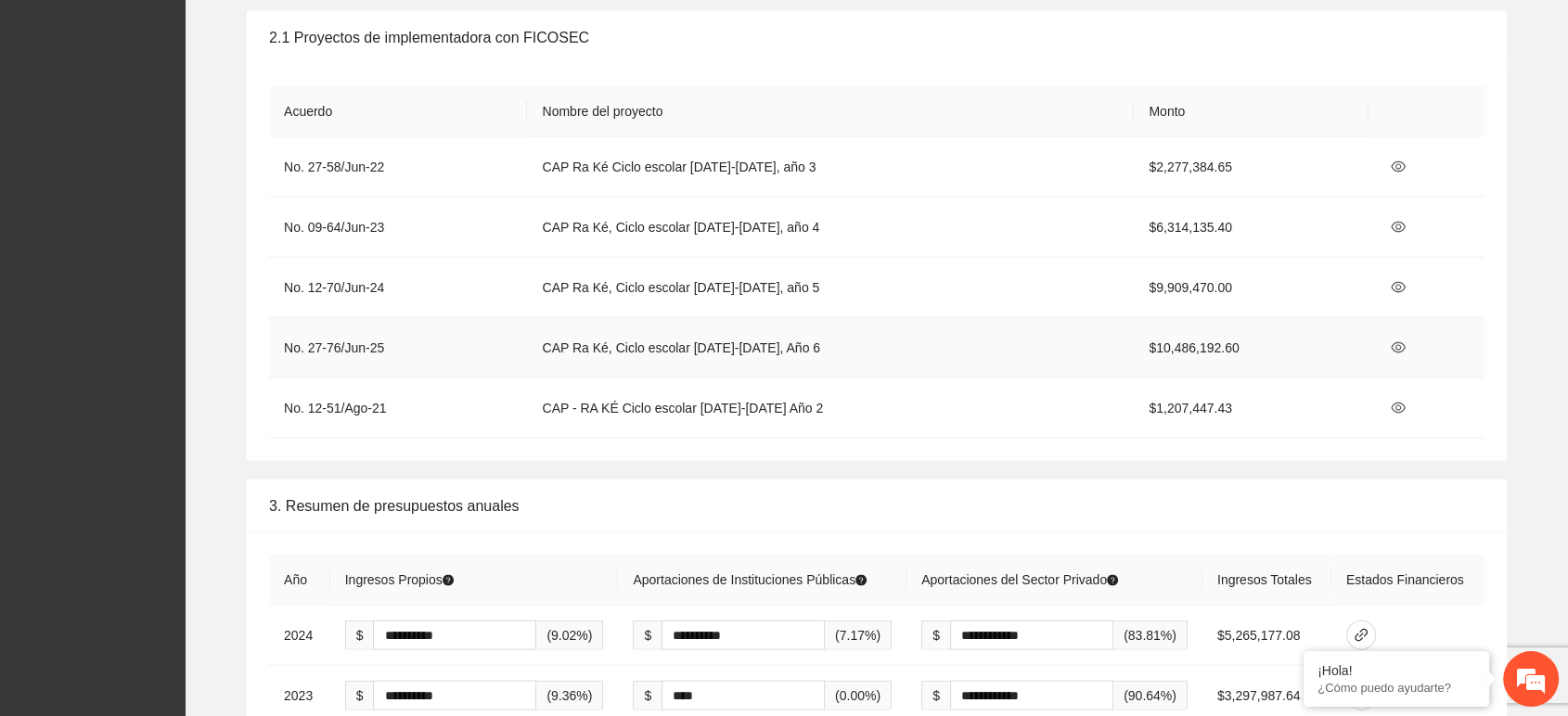
click at [882, 327] on td "CAP Ra Ké, Ciclo escolar [DATE]-[DATE], Año 6" at bounding box center [831, 348] width 607 height 60
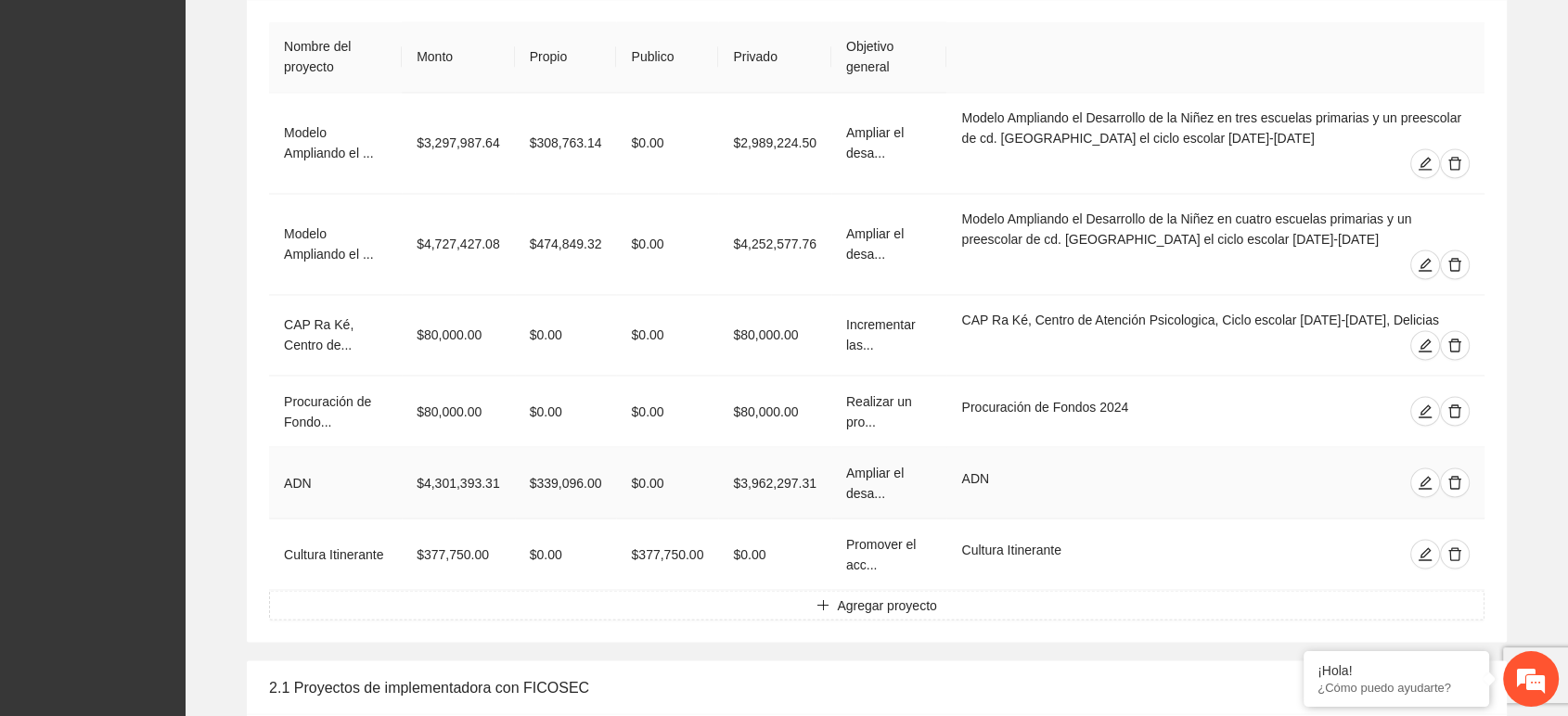
scroll to position [3196, 0]
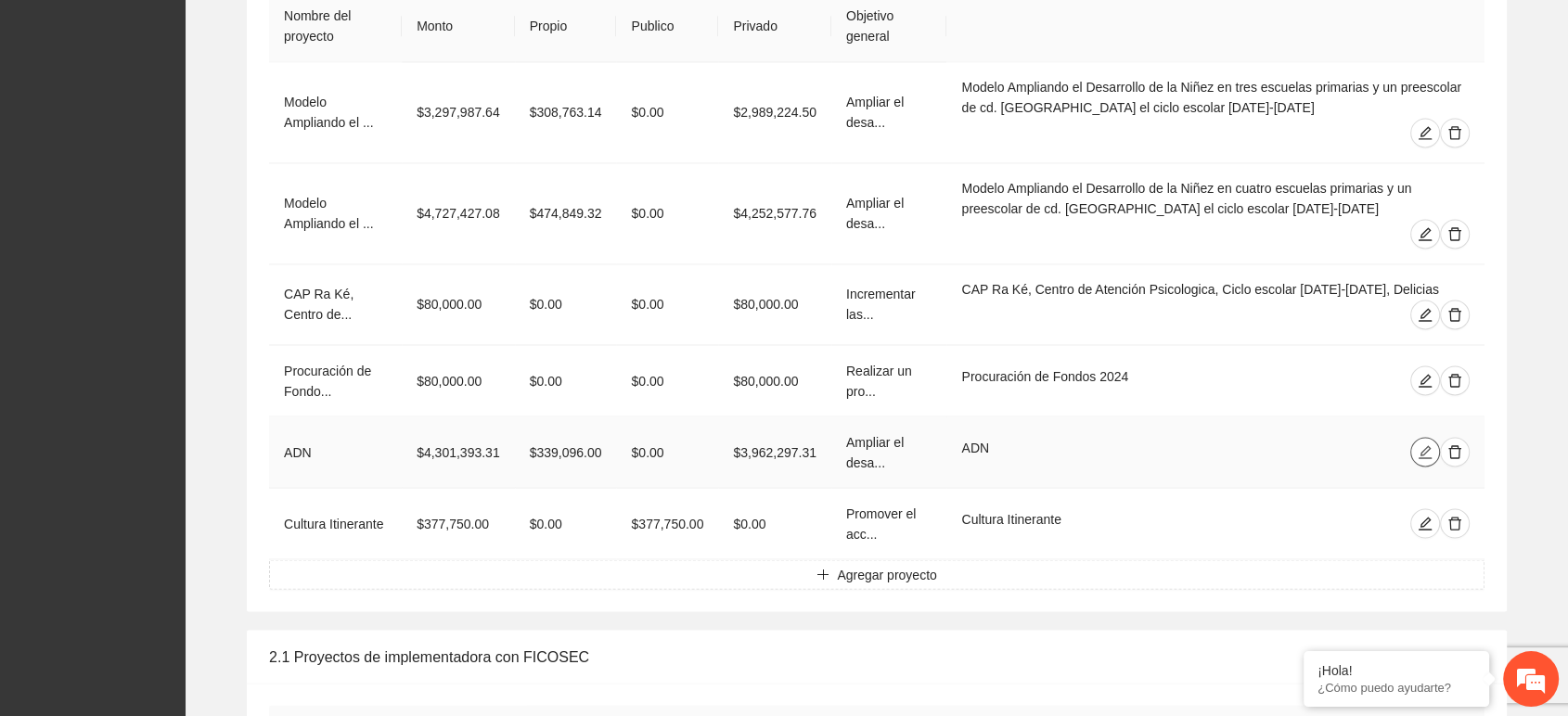
click at [1427, 446] on icon "edit" at bounding box center [1425, 452] width 13 height 13
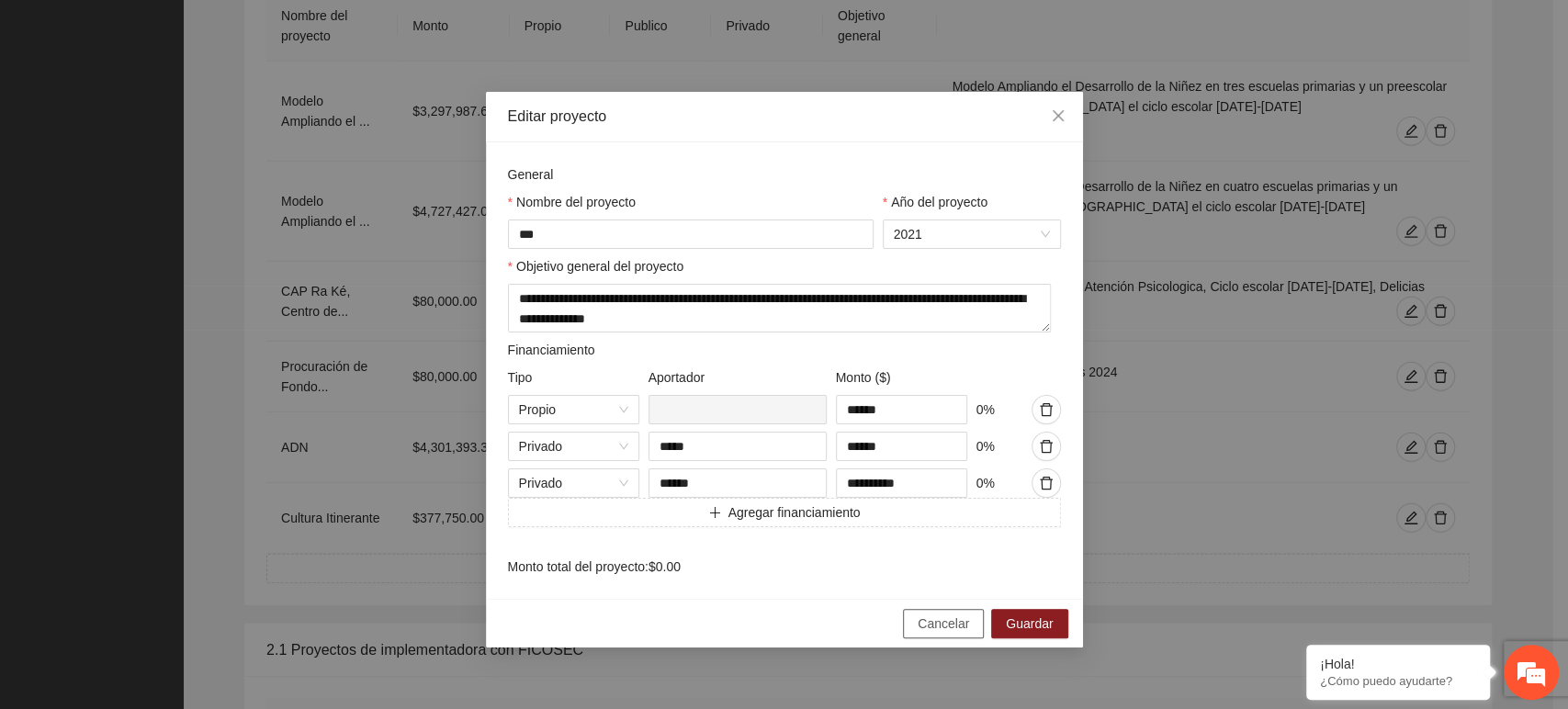
click at [968, 631] on span "Cancelar" at bounding box center [943, 624] width 51 height 20
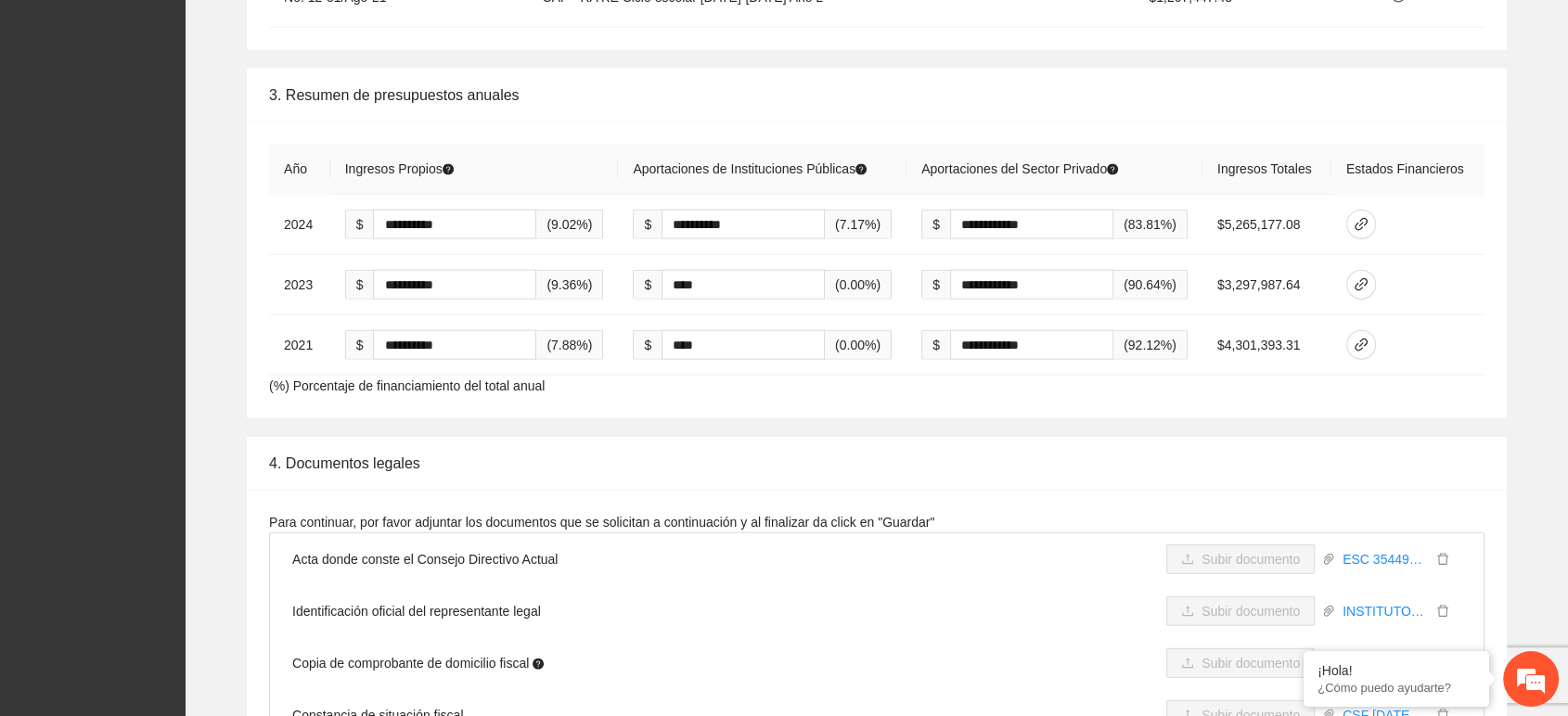
scroll to position [4227, 0]
click at [1366, 216] on icon "link" at bounding box center [1361, 224] width 15 height 15
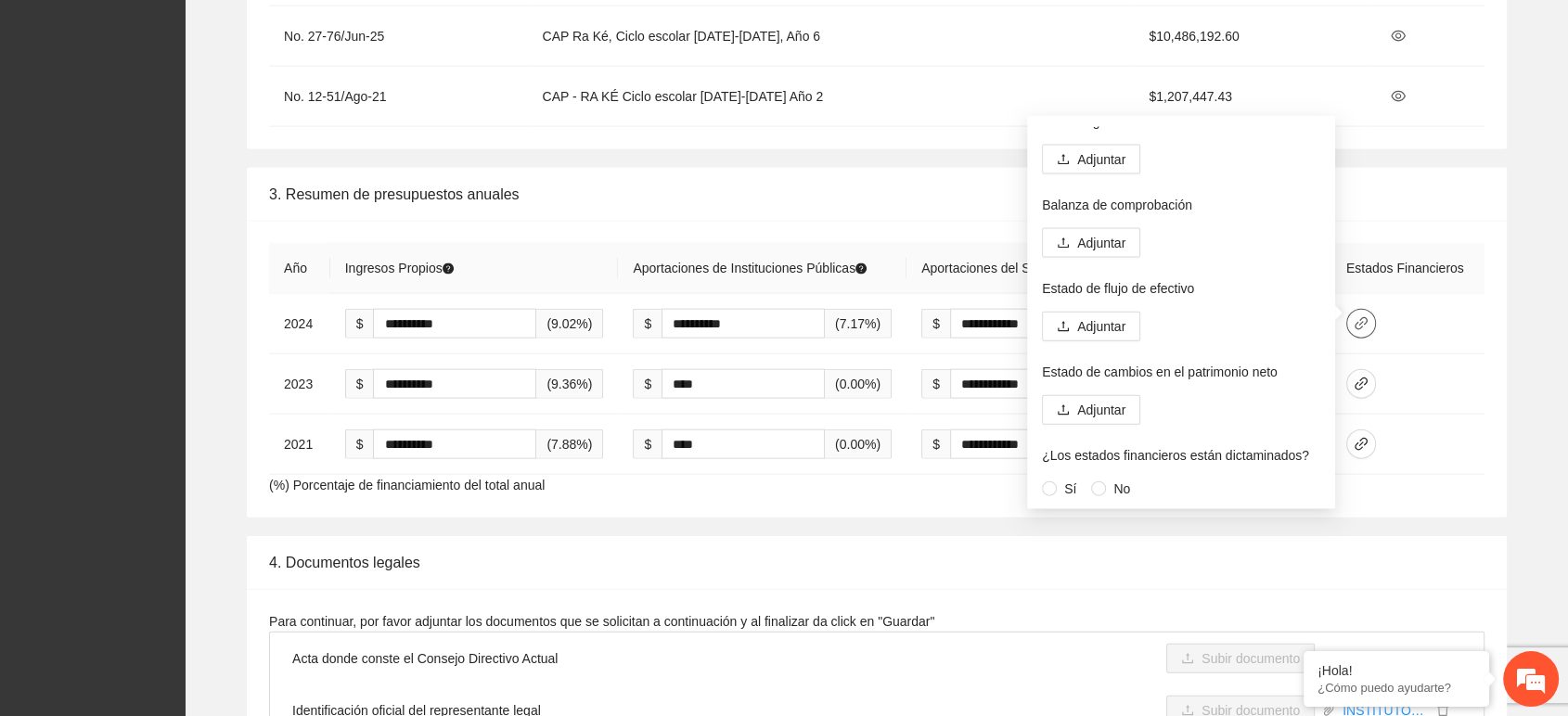
scroll to position [4124, 0]
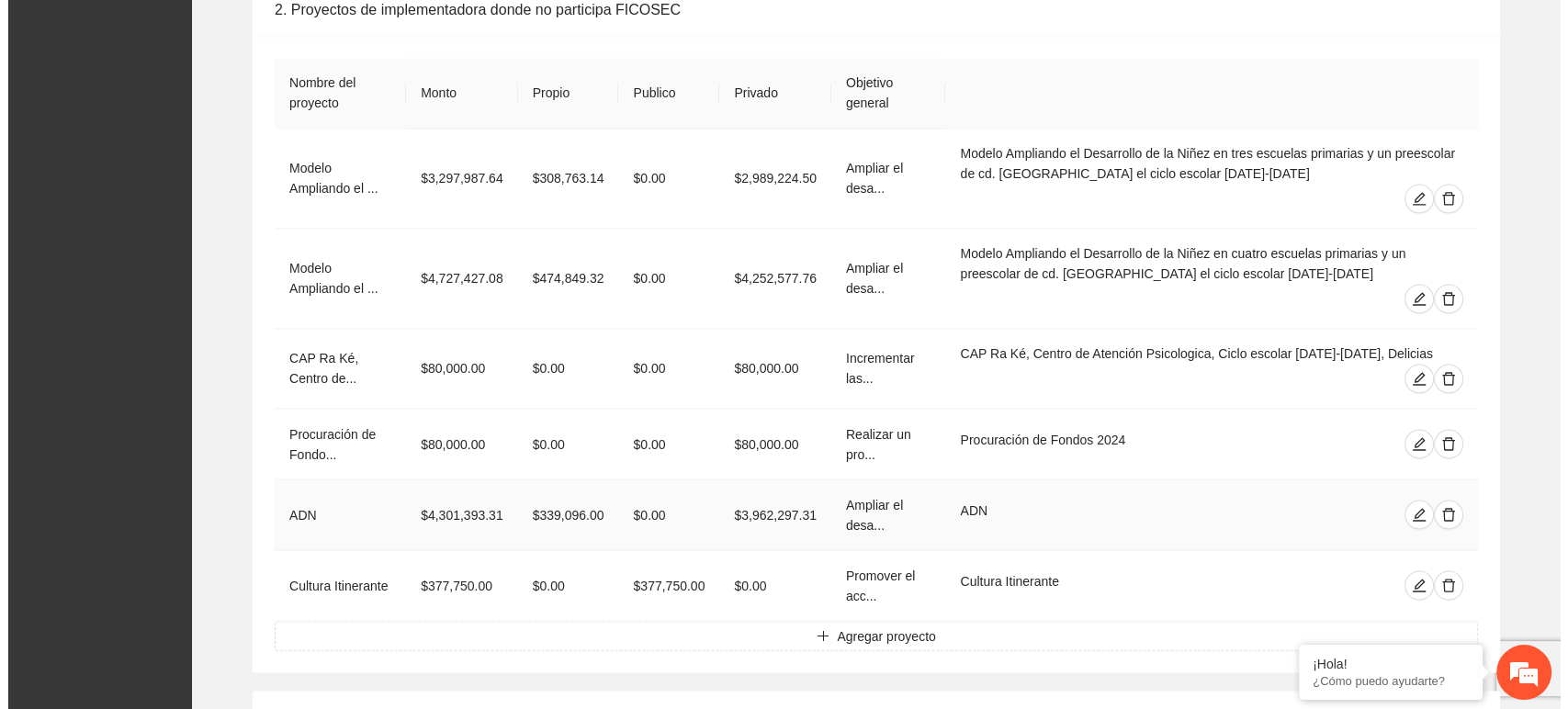
scroll to position [3063, 0]
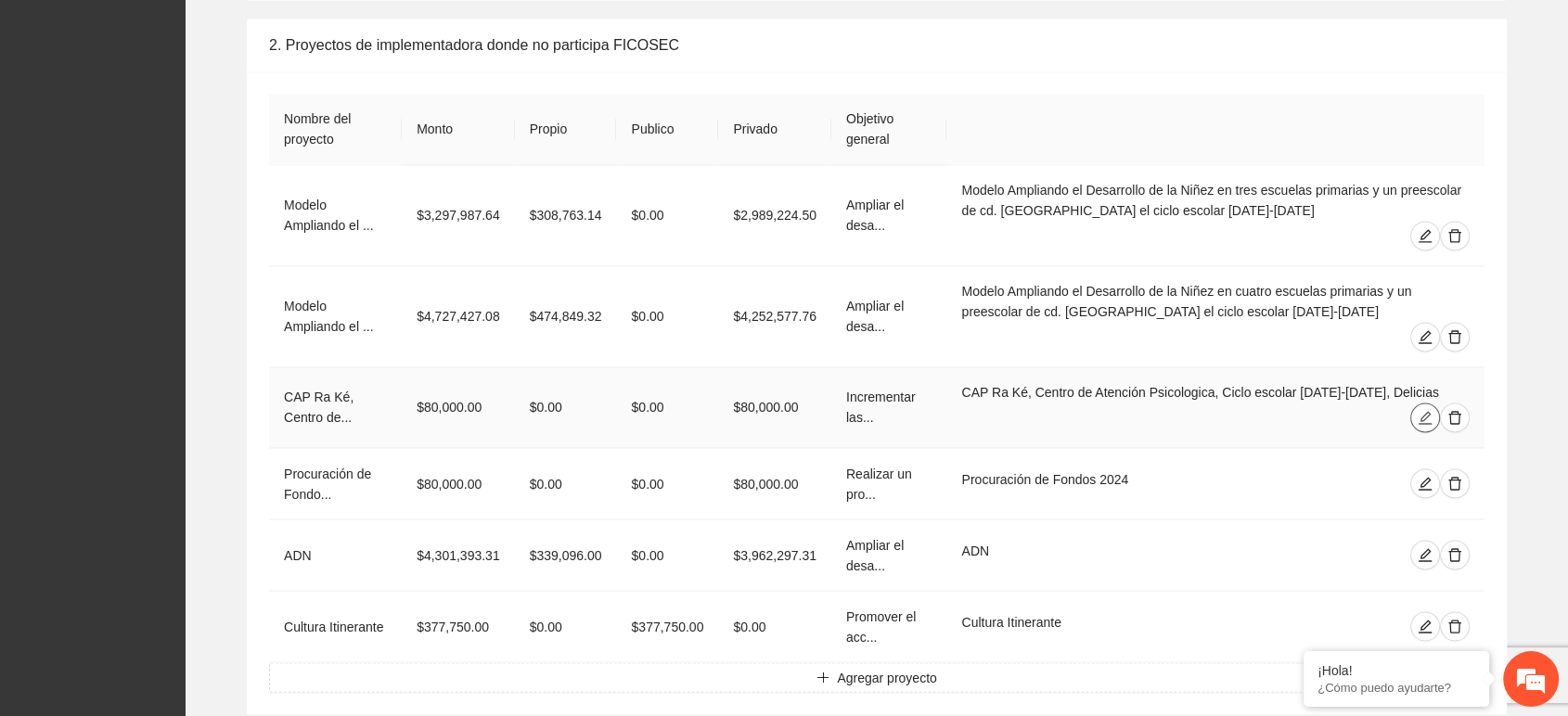
click at [1427, 411] on icon "edit" at bounding box center [1425, 418] width 13 height 13
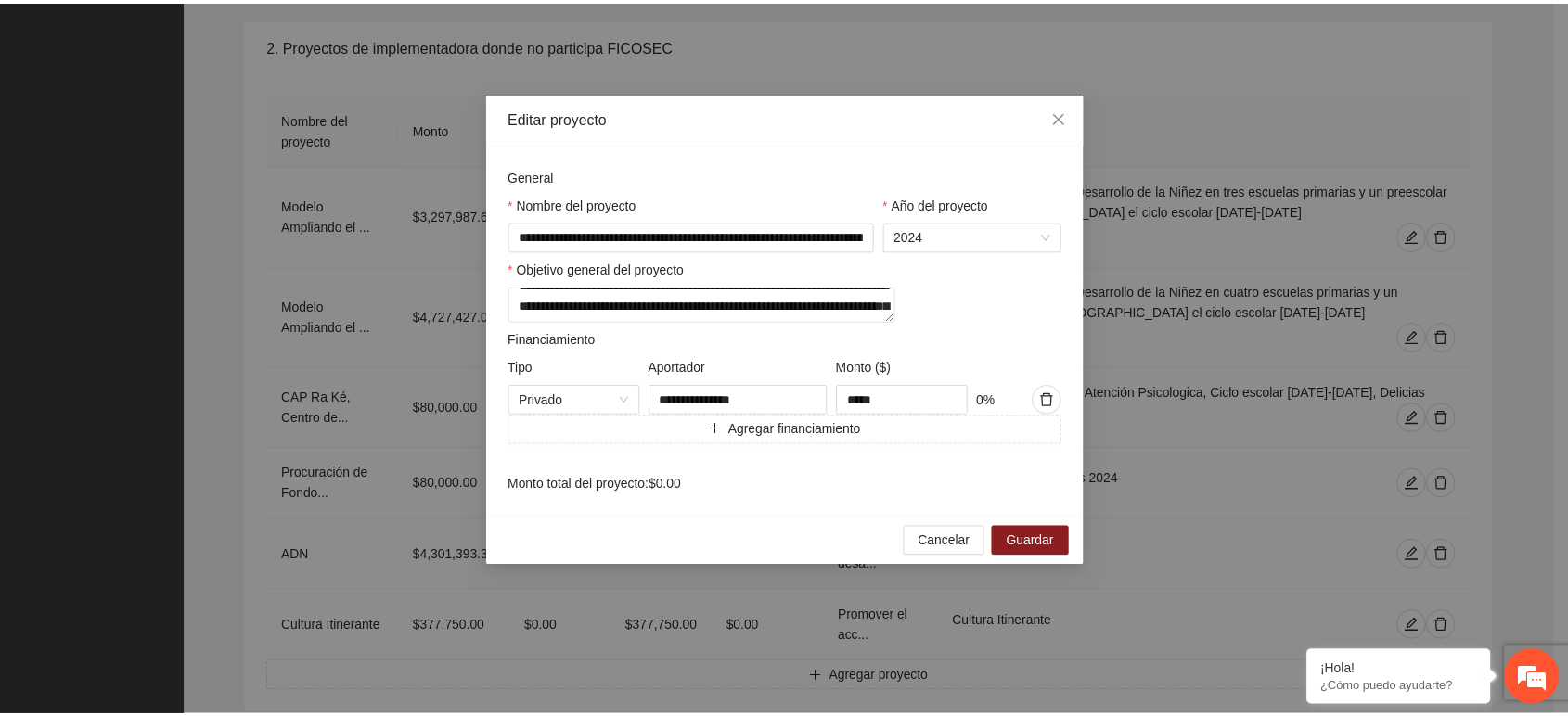
scroll to position [20, 0]
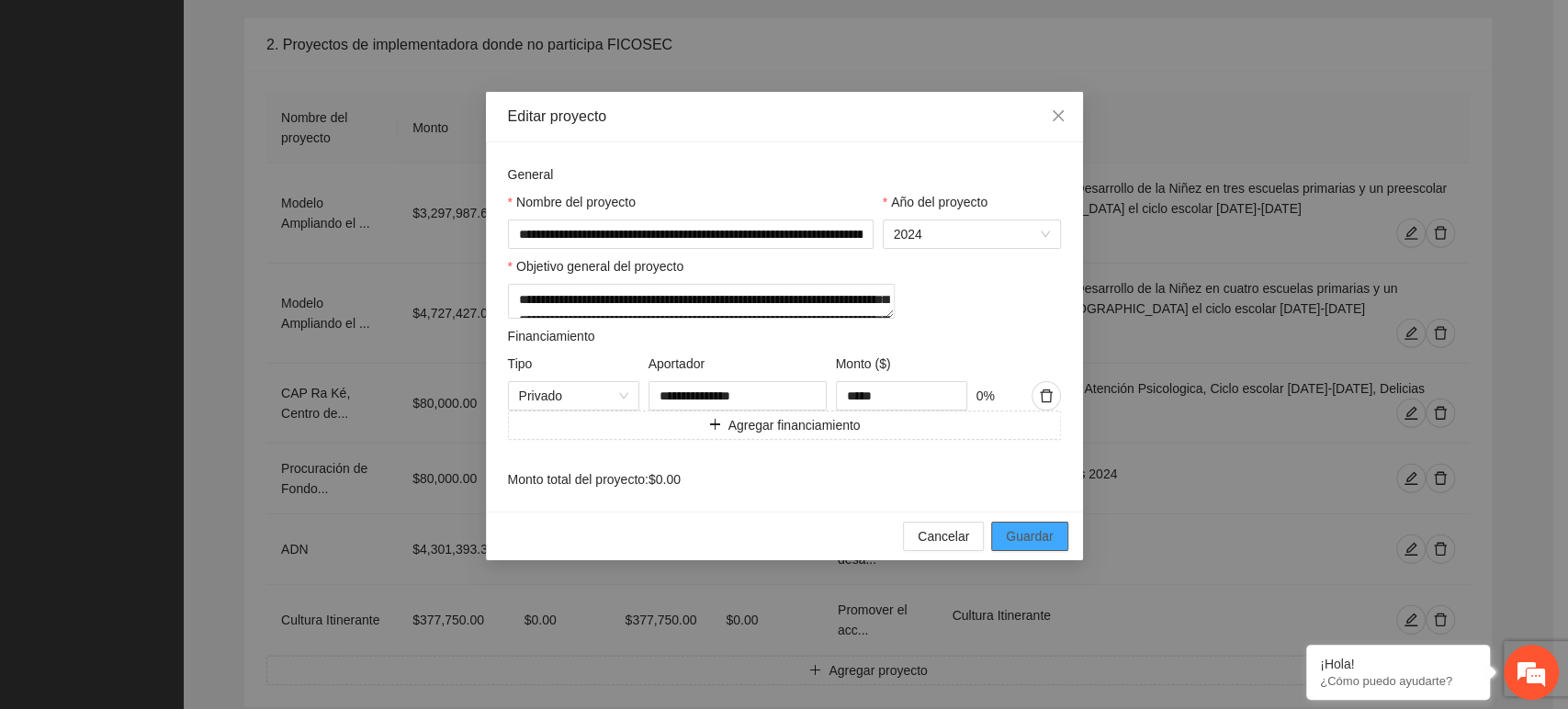
click at [1021, 547] on span "Guardar" at bounding box center [1028, 537] width 47 height 20
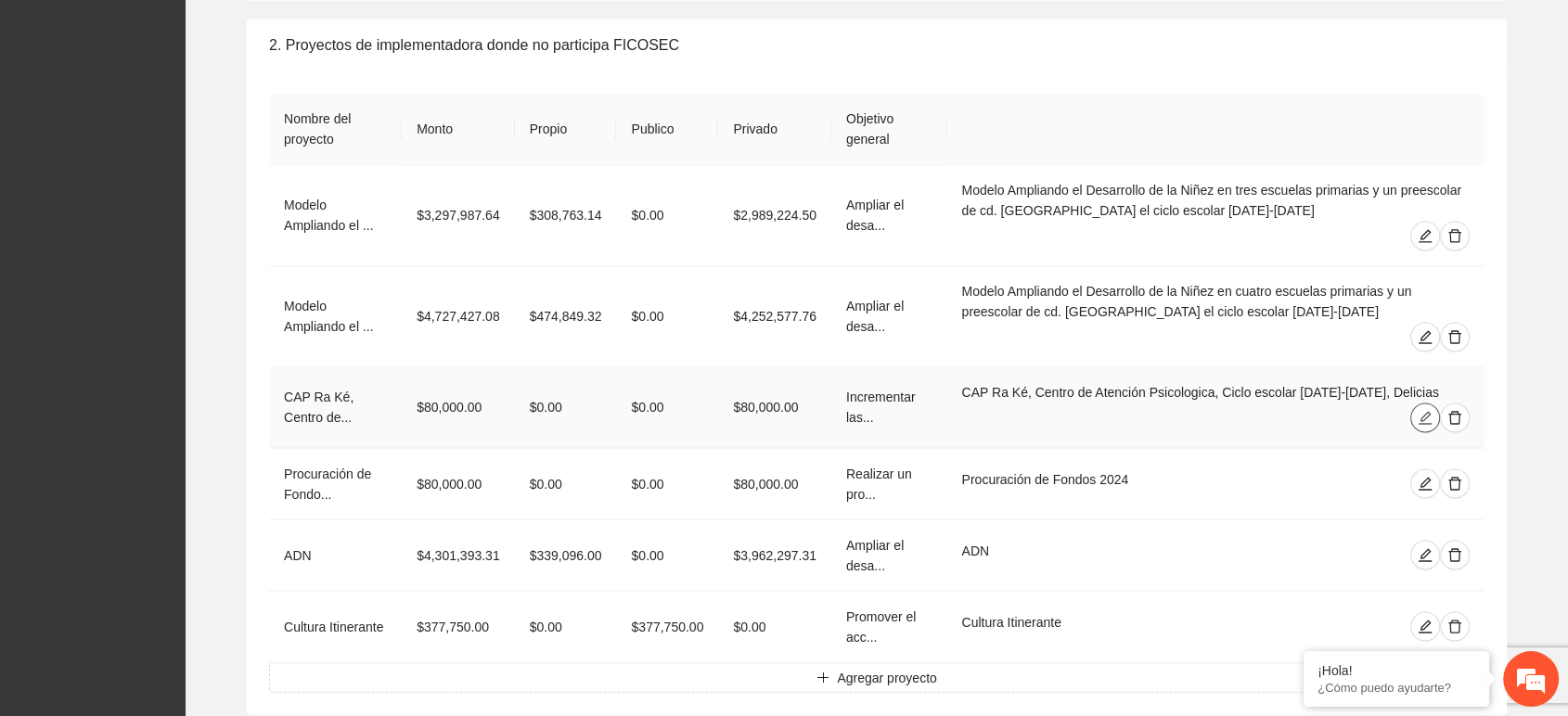
click at [1418, 410] on icon "edit" at bounding box center [1425, 418] width 15 height 15
click at [1424, 477] on icon "edit" at bounding box center [1425, 484] width 13 height 13
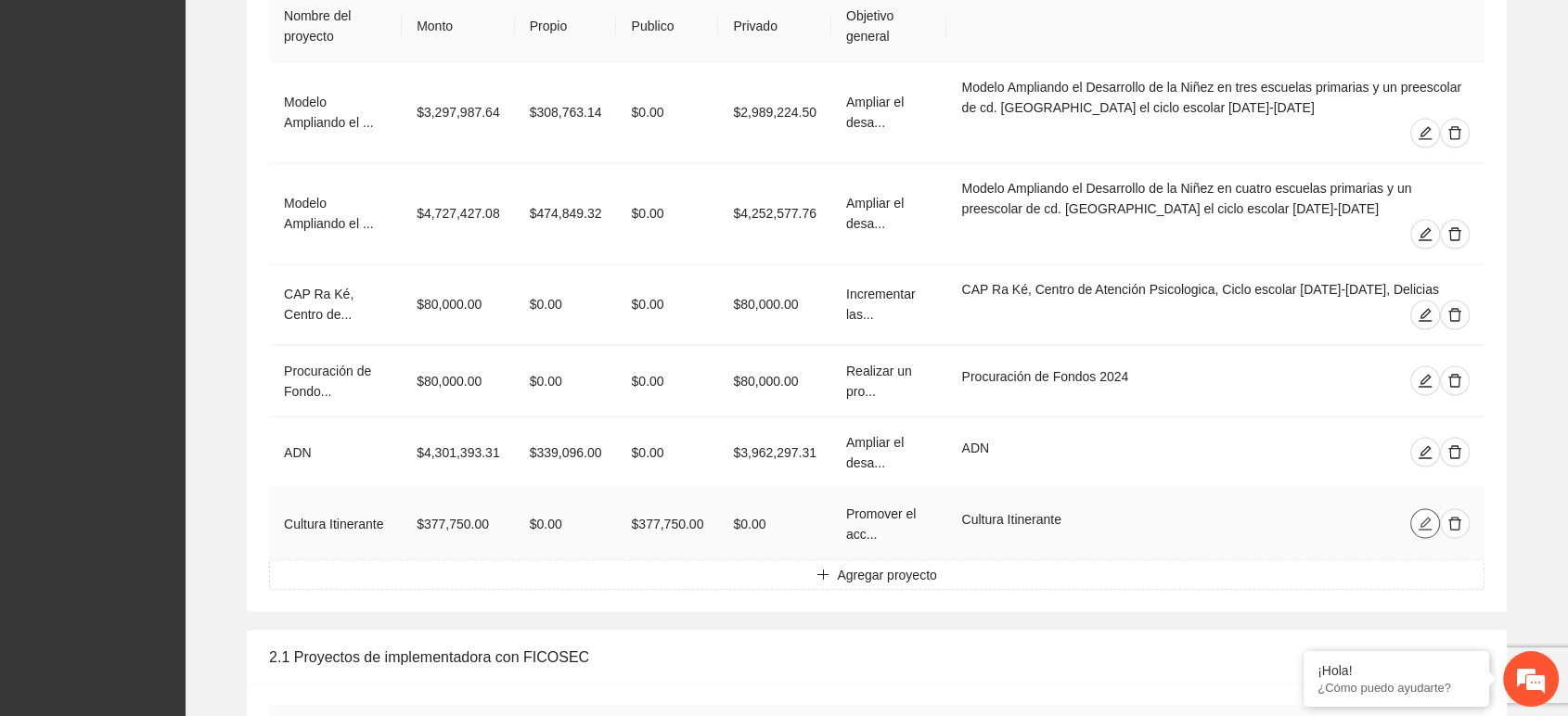
click at [1424, 518] on icon "edit" at bounding box center [1425, 524] width 13 height 13
click at [1425, 445] on icon "edit" at bounding box center [1425, 452] width 15 height 15
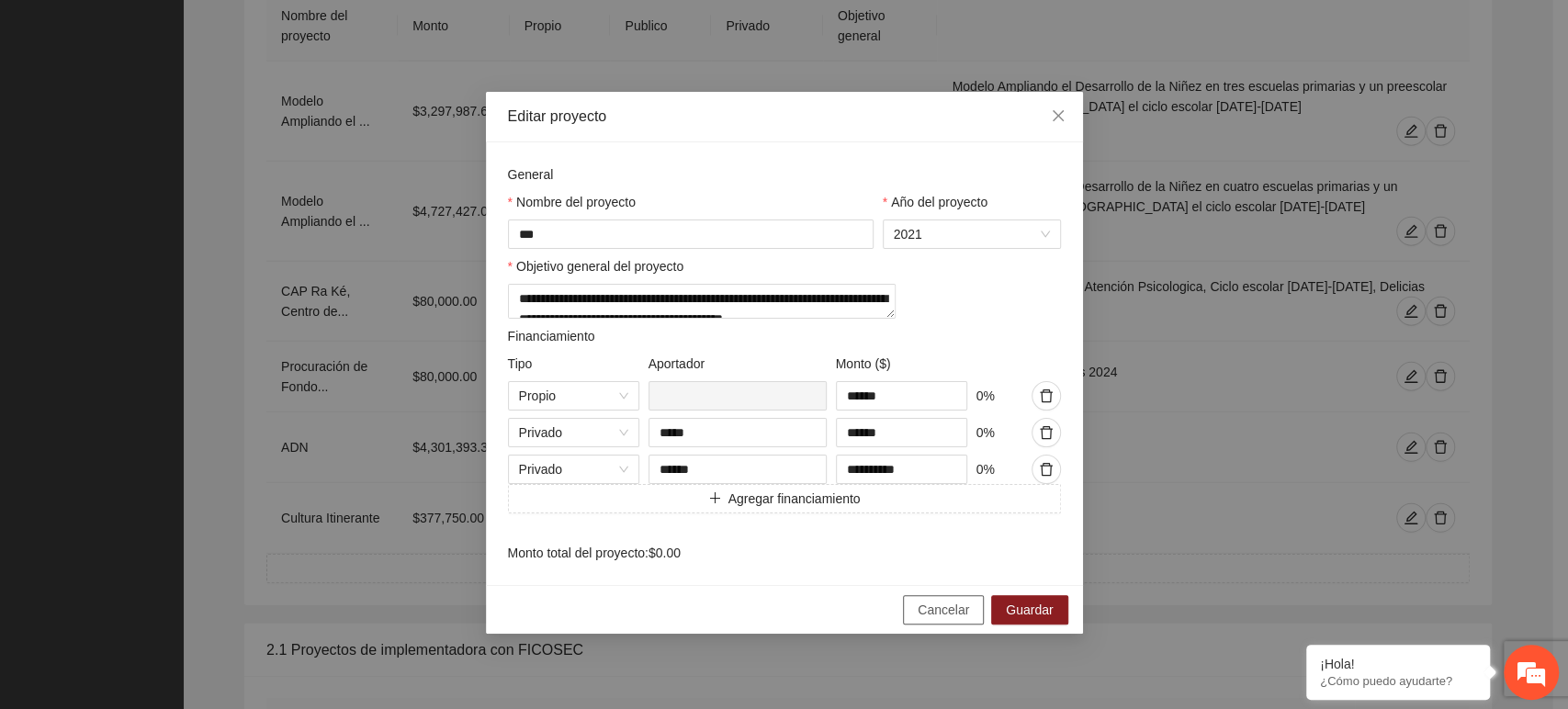
click at [958, 621] on span "Cancelar" at bounding box center [943, 611] width 51 height 20
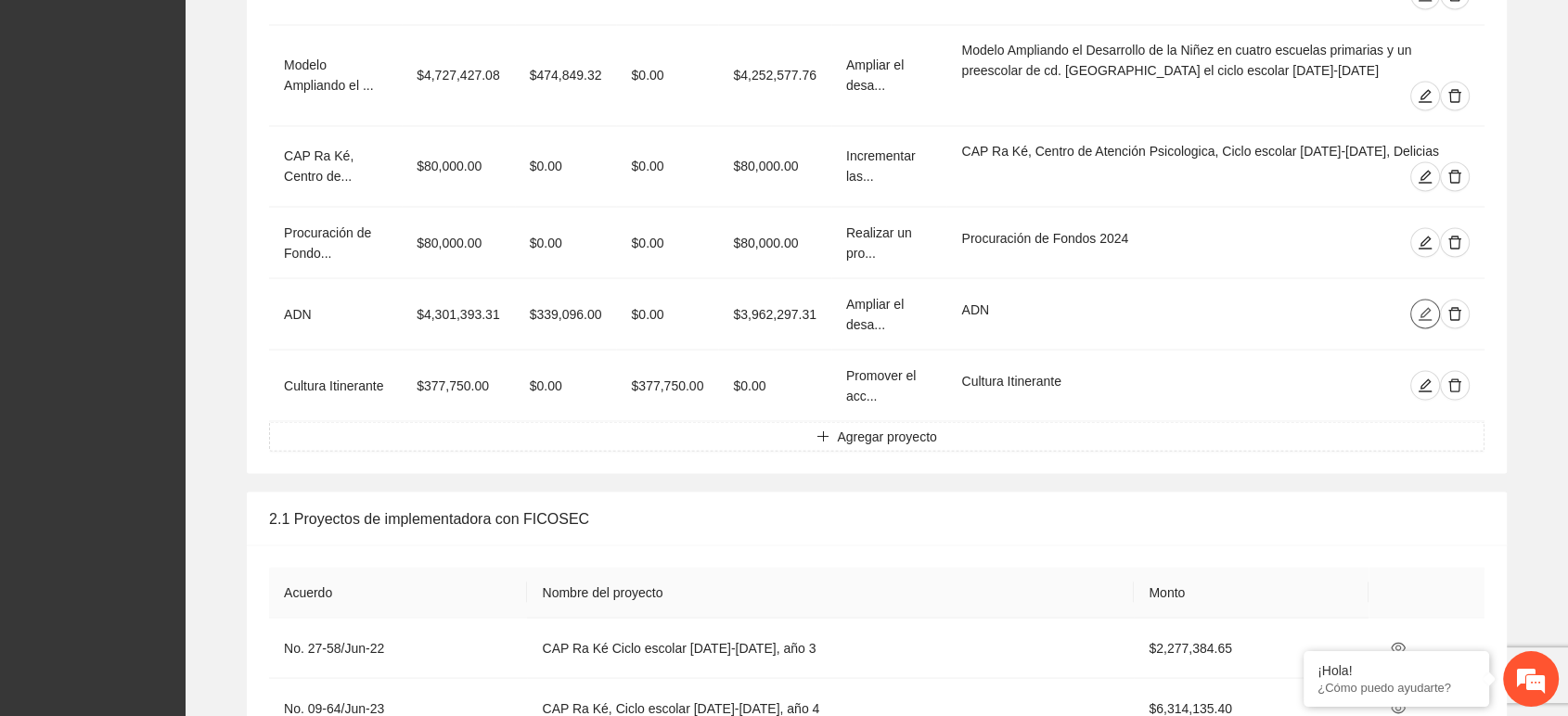
scroll to position [3299, 0]
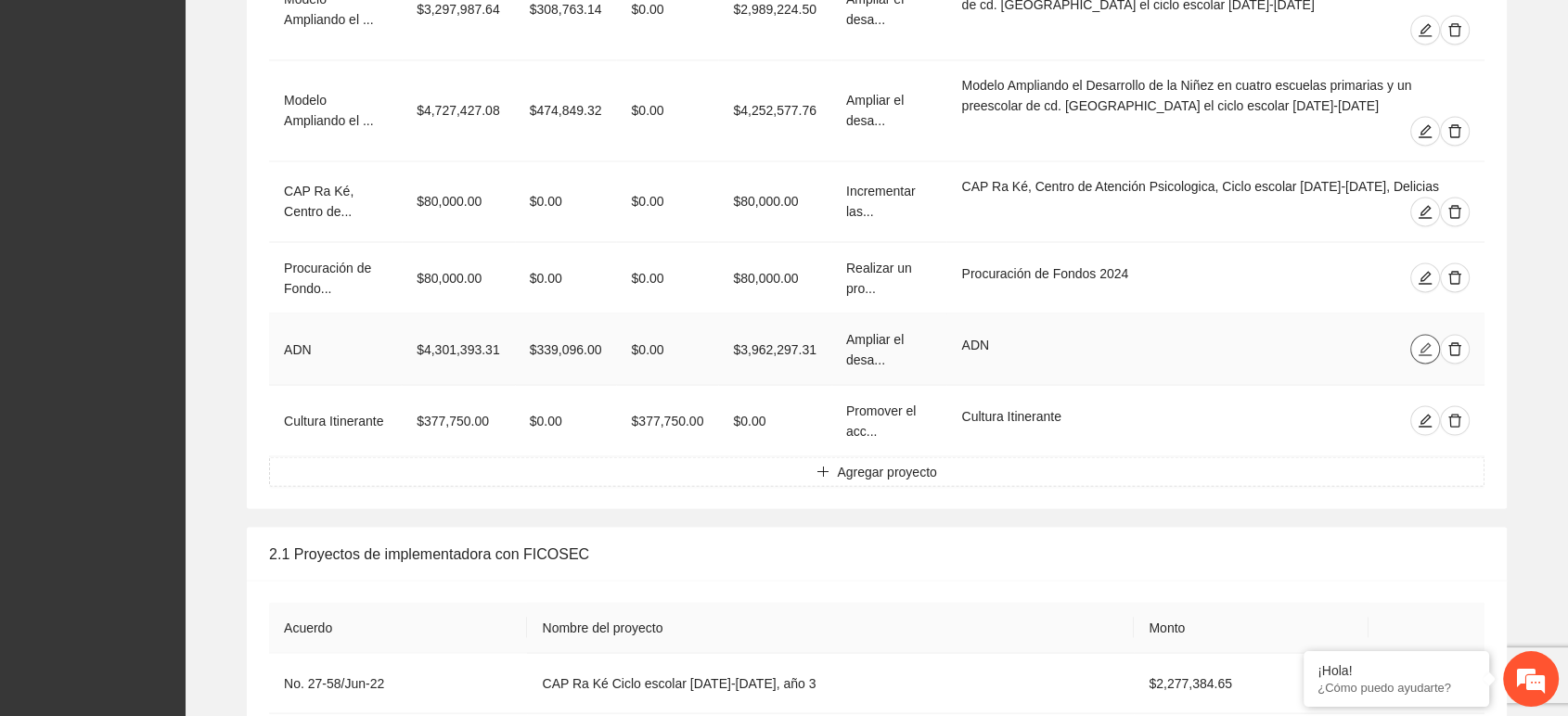
click at [1423, 343] on icon "edit" at bounding box center [1425, 349] width 13 height 13
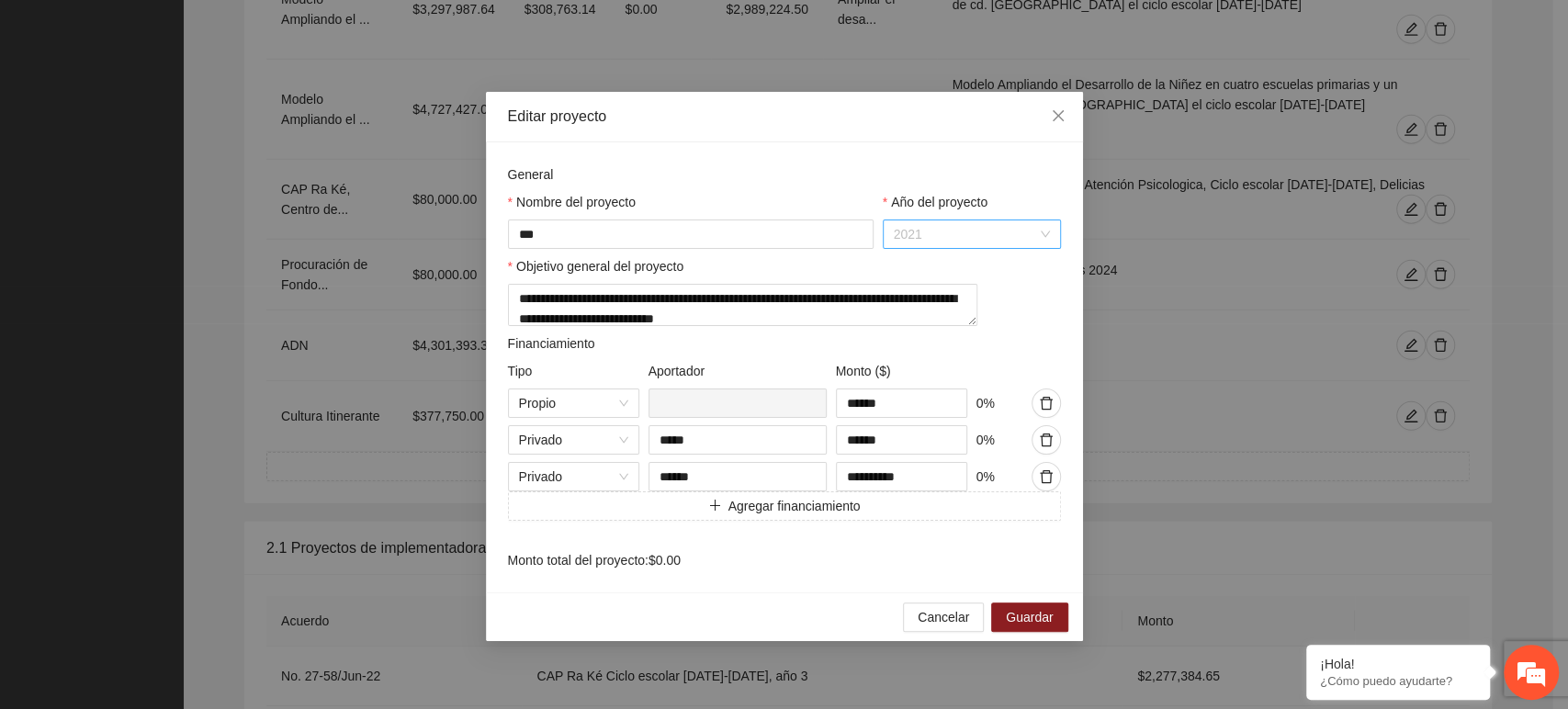
click at [940, 236] on span "2021" at bounding box center [971, 234] width 156 height 28
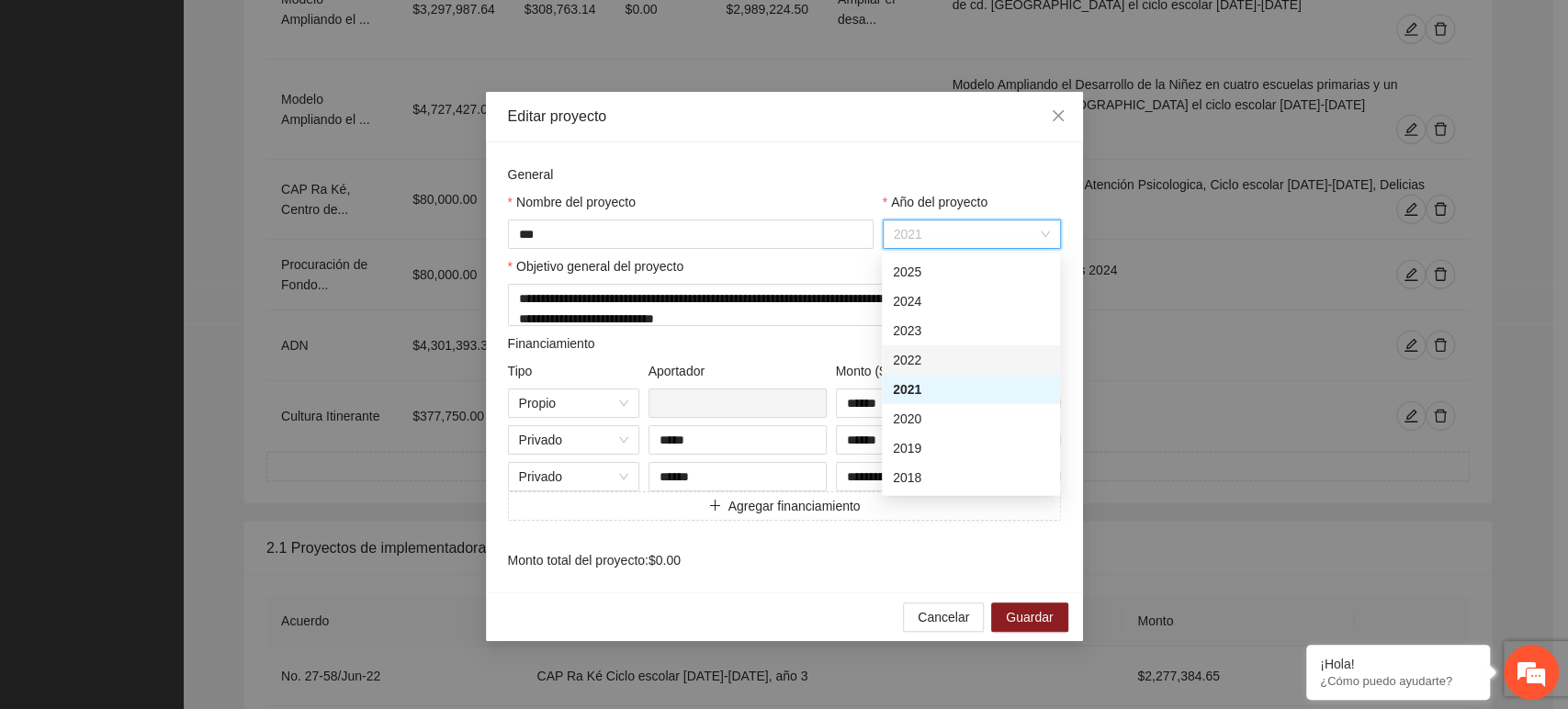
click at [933, 362] on div "2022" at bounding box center [971, 360] width 156 height 20
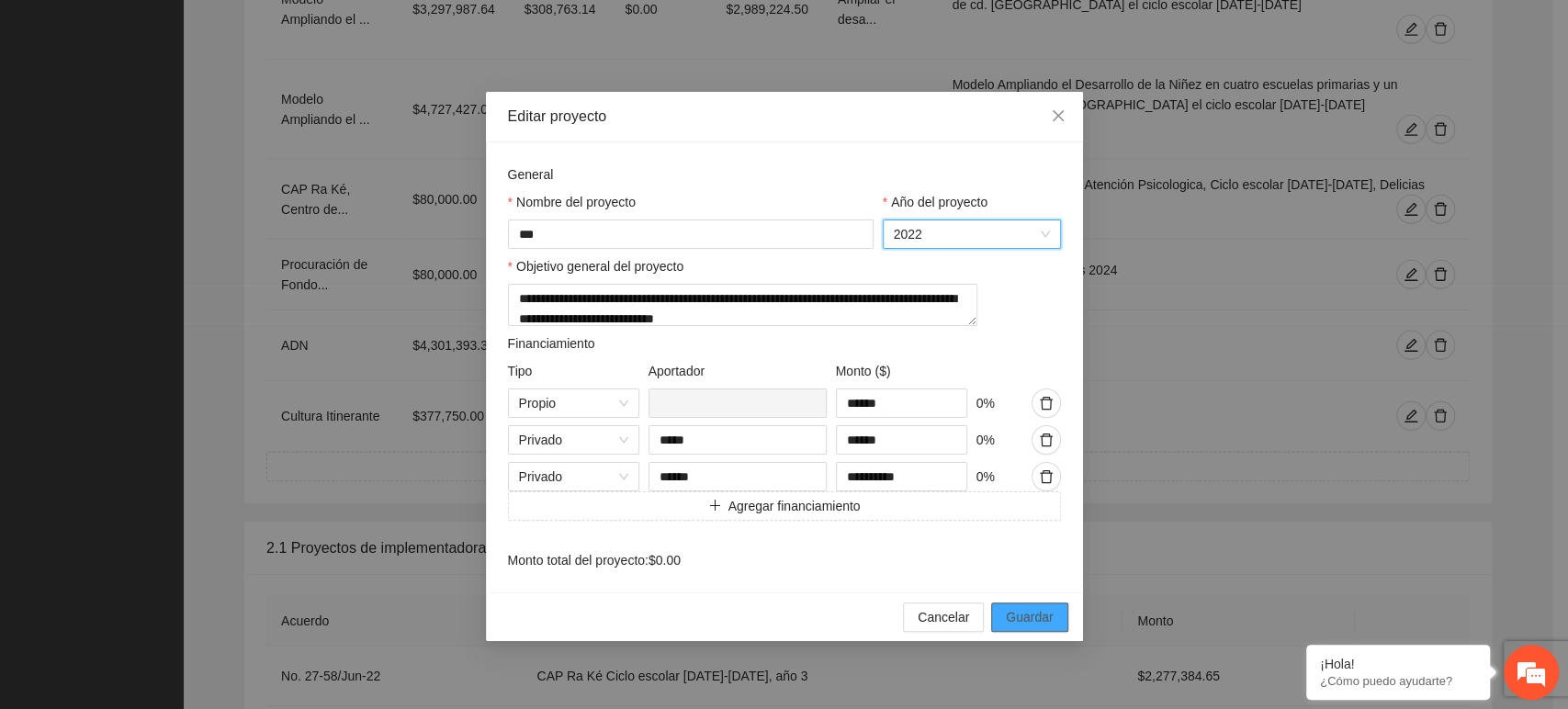
click at [1040, 633] on button "Guardar" at bounding box center [1028, 618] width 76 height 29
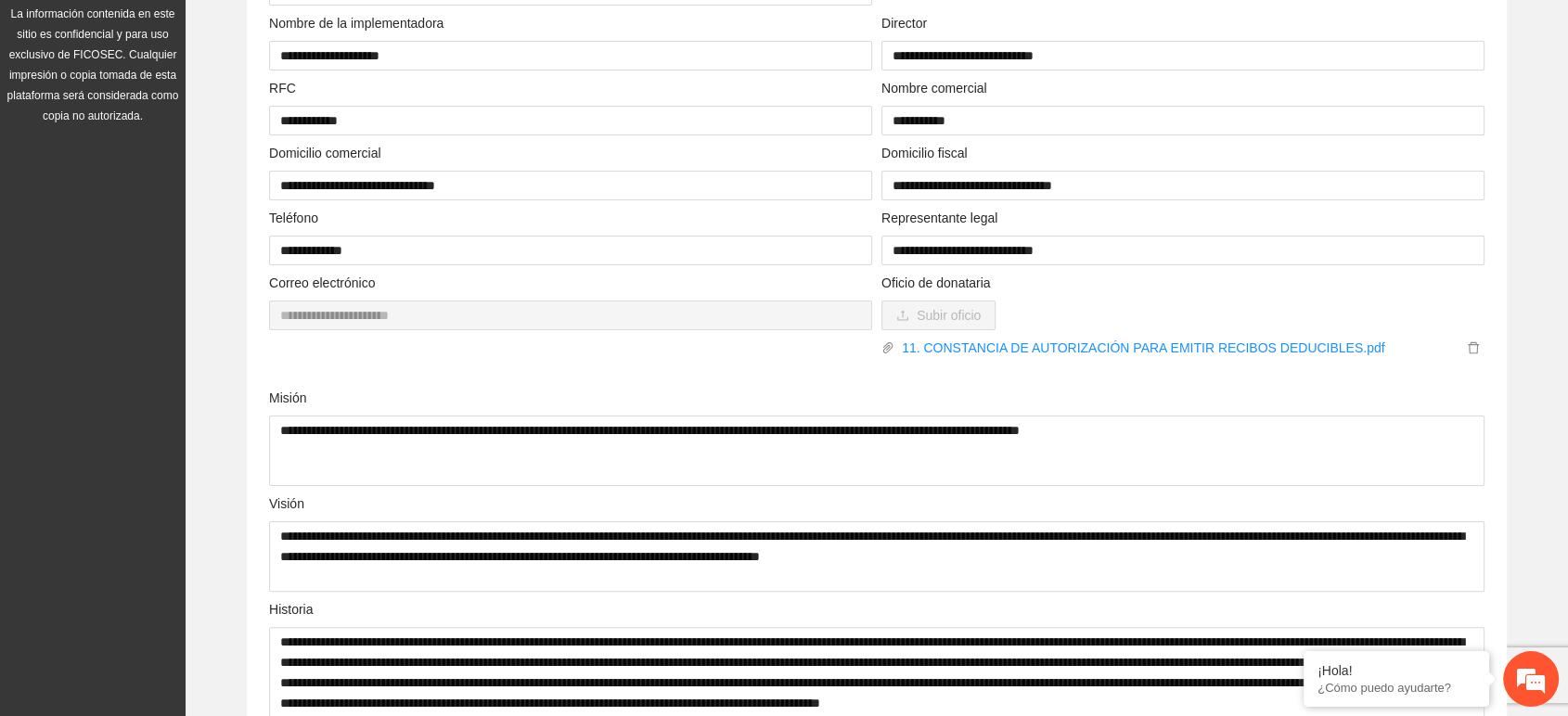
scroll to position [0, 0]
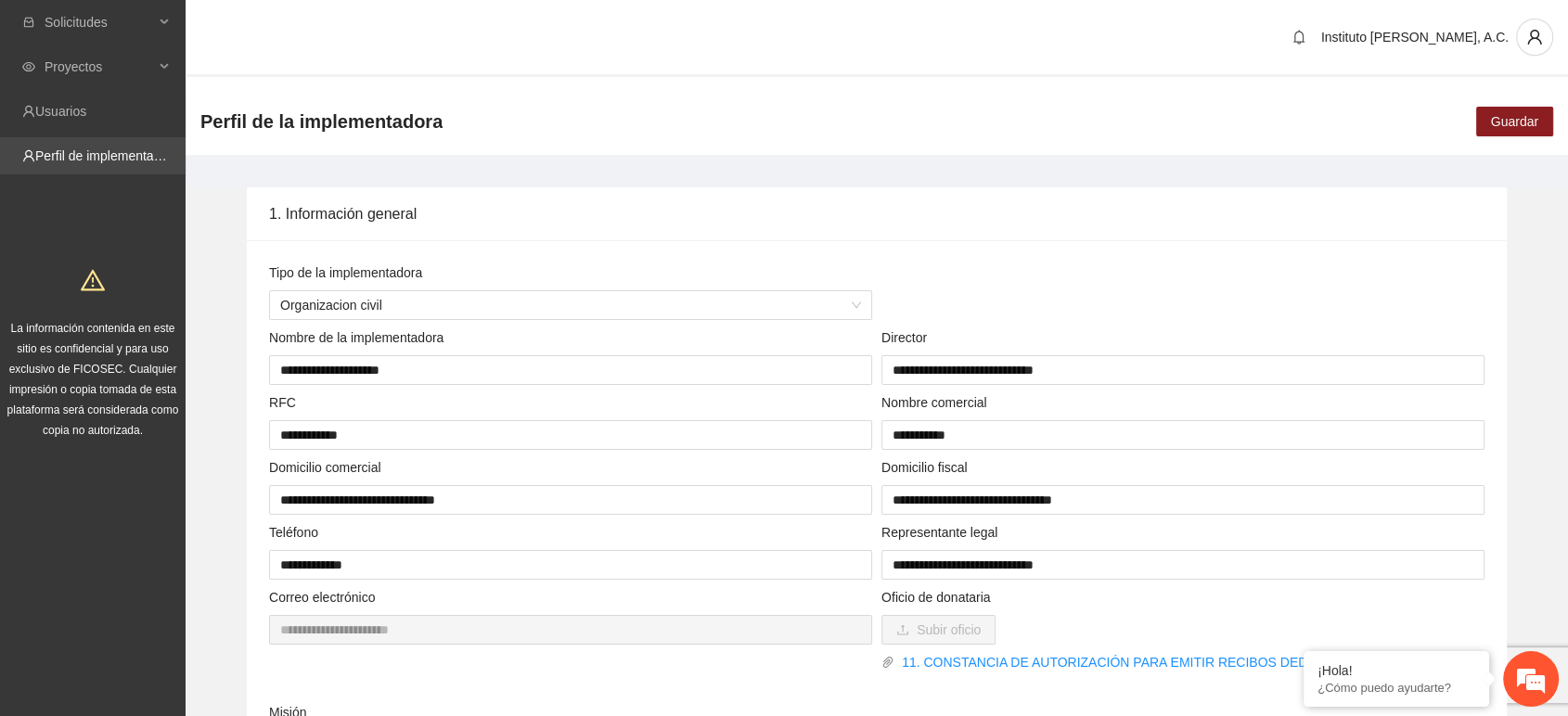
click at [80, 160] on link "Perfil de implementadora" at bounding box center [108, 156] width 145 height 15
click at [58, 114] on link "Usuarios" at bounding box center [60, 111] width 51 height 15
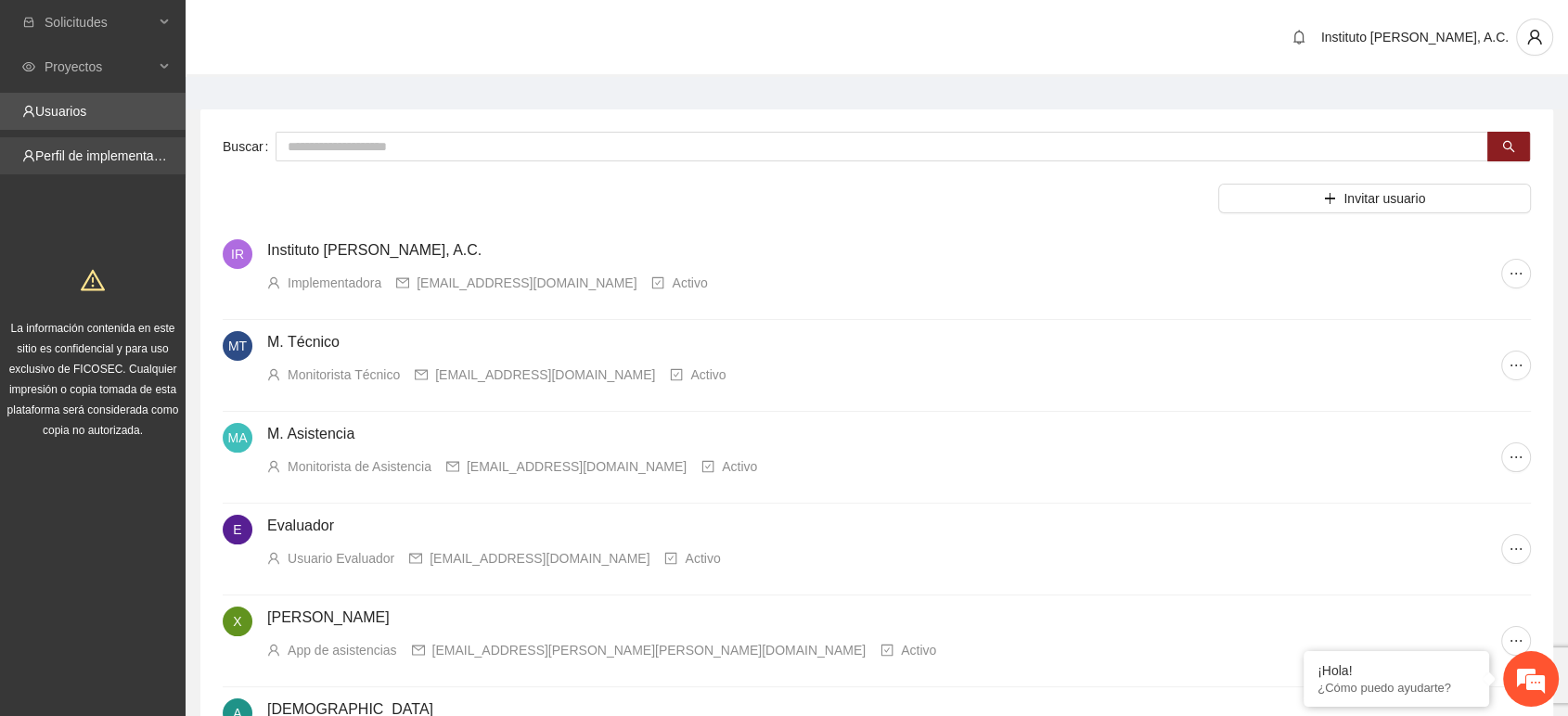
click at [74, 152] on link "Perfil de implementadora" at bounding box center [108, 156] width 145 height 15
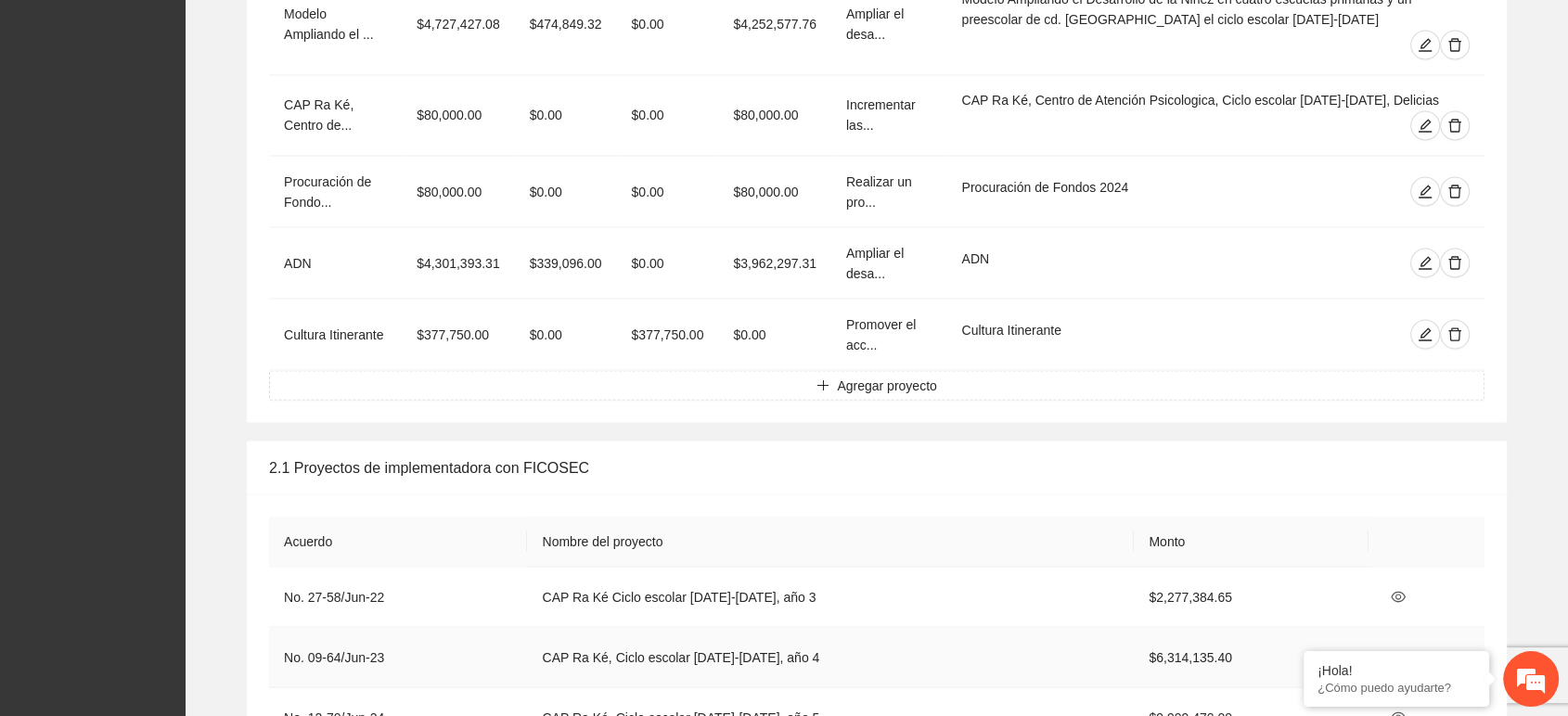
scroll to position [3299, 0]
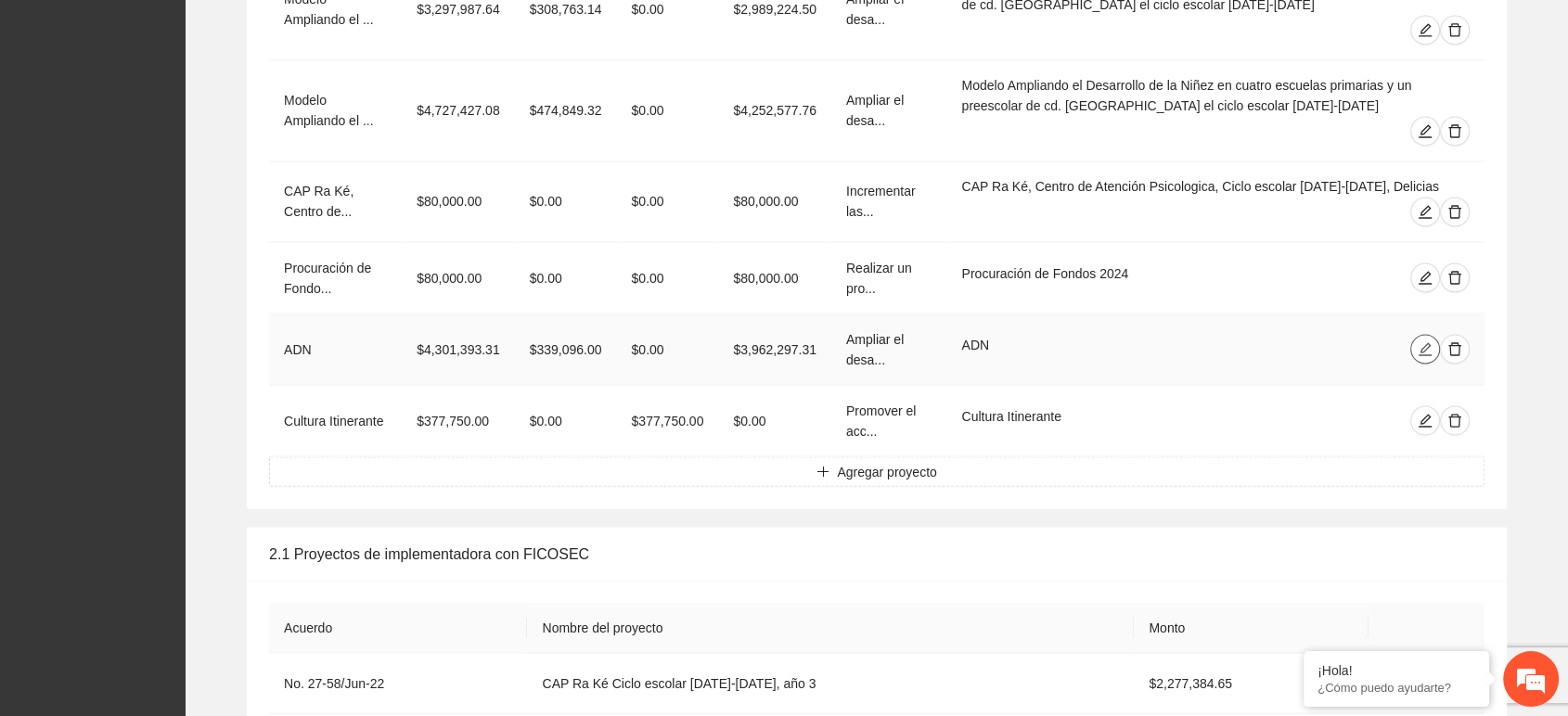
click at [1427, 342] on icon "edit" at bounding box center [1425, 349] width 15 height 15
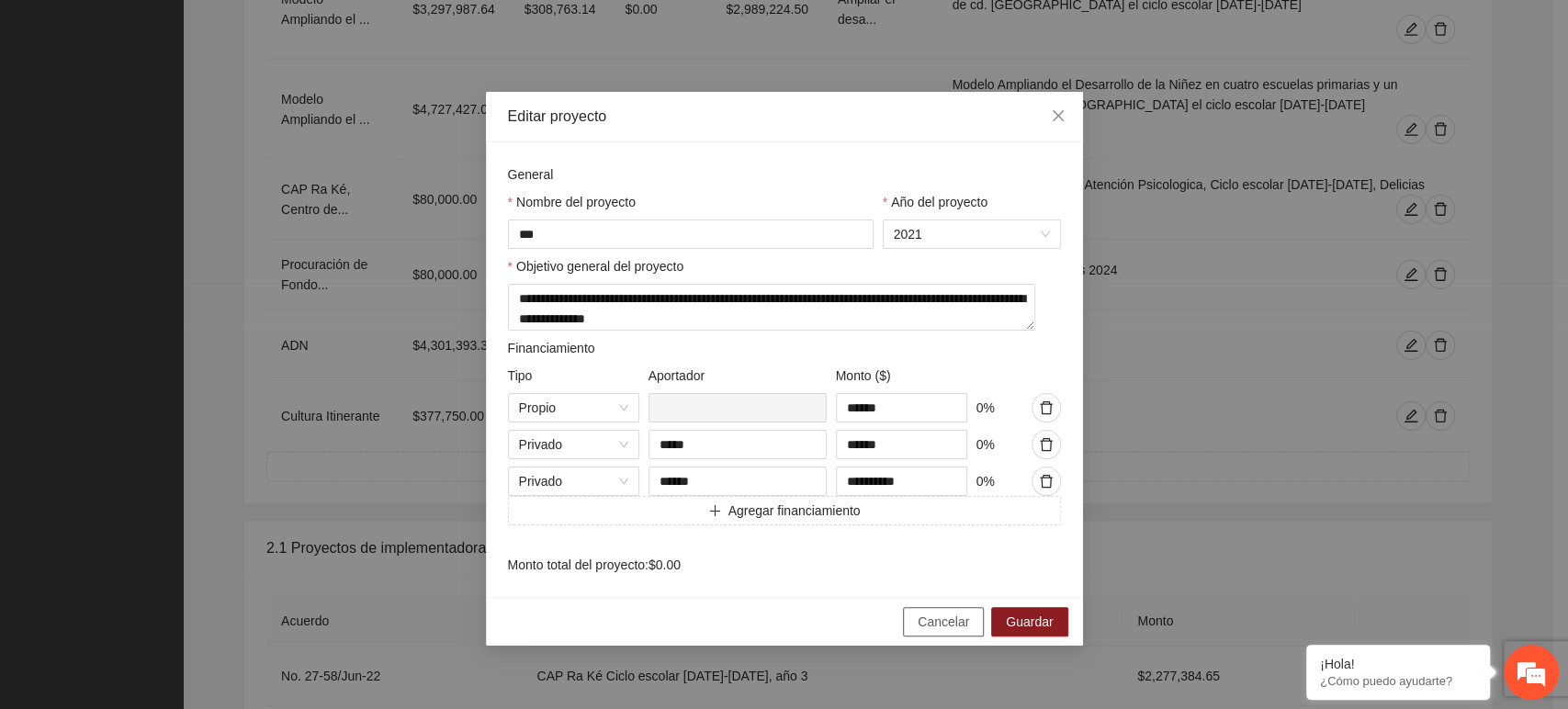
click at [975, 632] on button "Cancelar" at bounding box center [943, 623] width 81 height 29
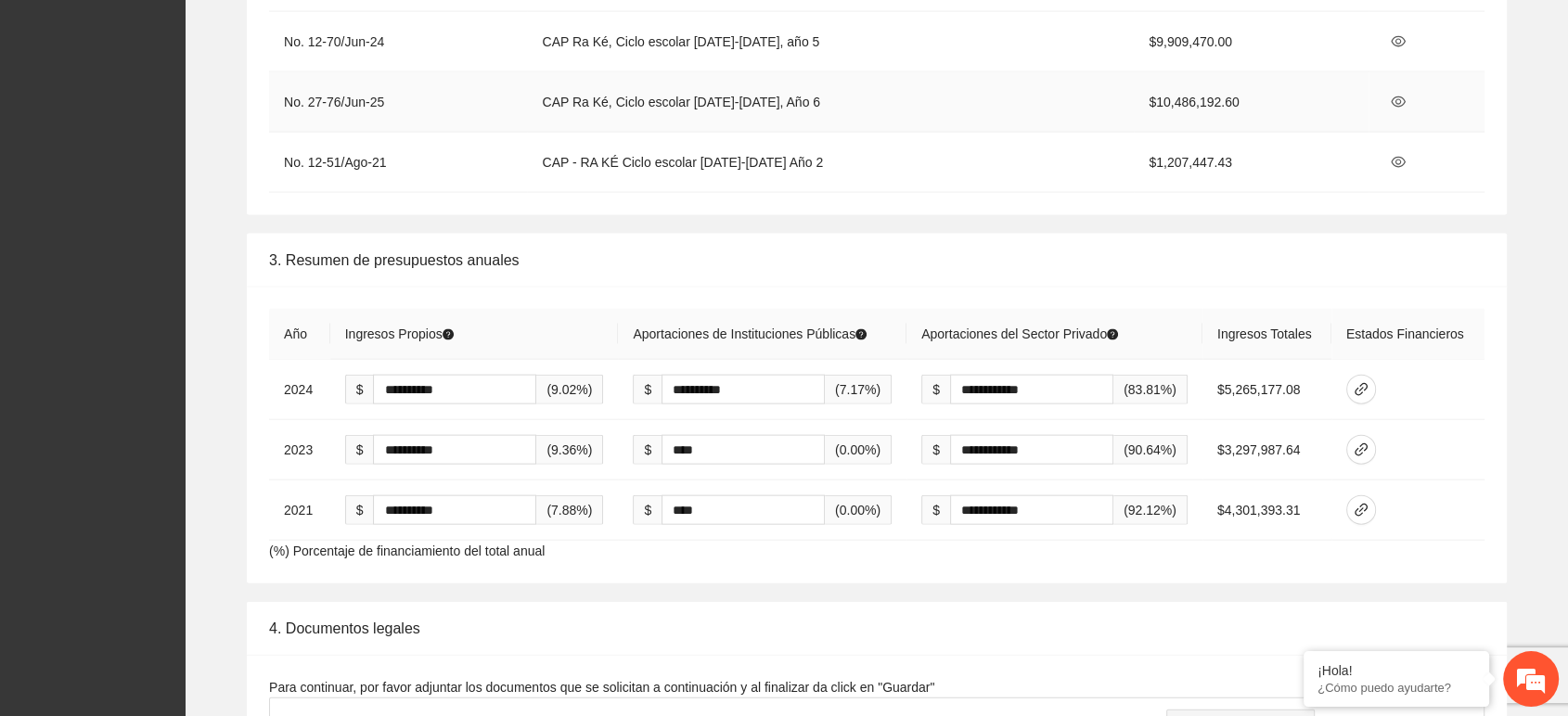
scroll to position [4124, 0]
